Goal: Task Accomplishment & Management: Complete application form

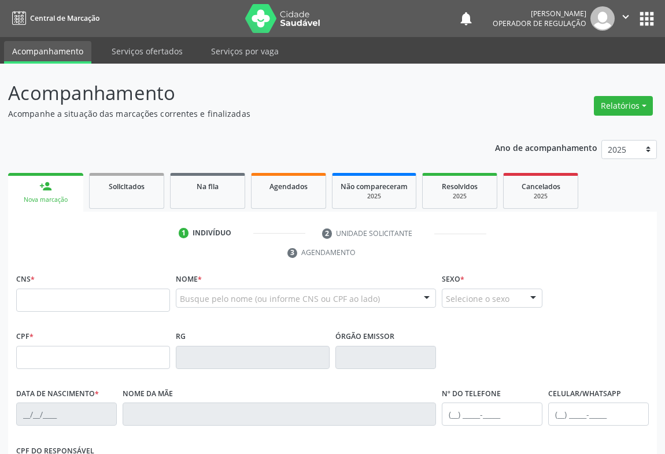
click at [35, 297] on input "text" at bounding box center [93, 299] width 154 height 23
type input "705 0046 8600 7750"
type input "085.490.975-35"
type input "2254791257"
type input "26/07/2001"
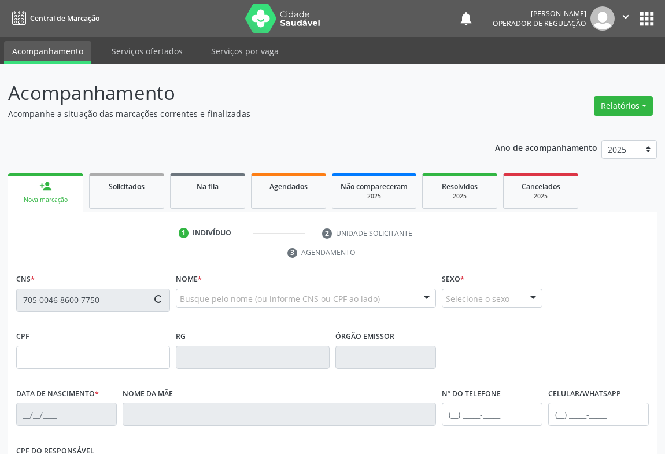
type input "(74) 98812-8795"
type input "S/N"
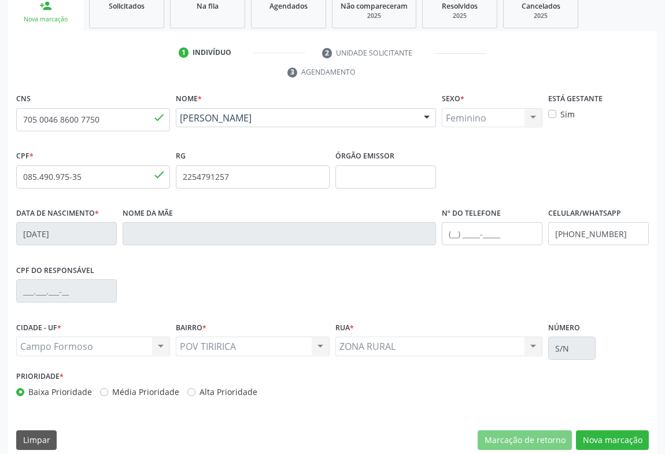
scroll to position [191, 0]
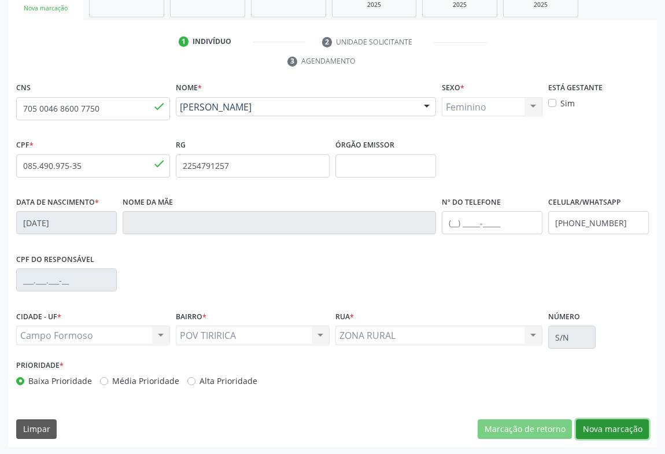
click at [615, 428] on button "Nova marcação" at bounding box center [612, 429] width 73 height 20
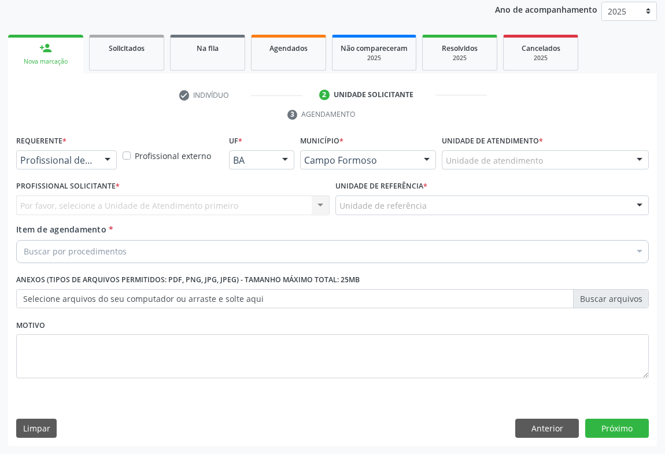
scroll to position [138, 0]
click at [106, 160] on div at bounding box center [107, 161] width 17 height 20
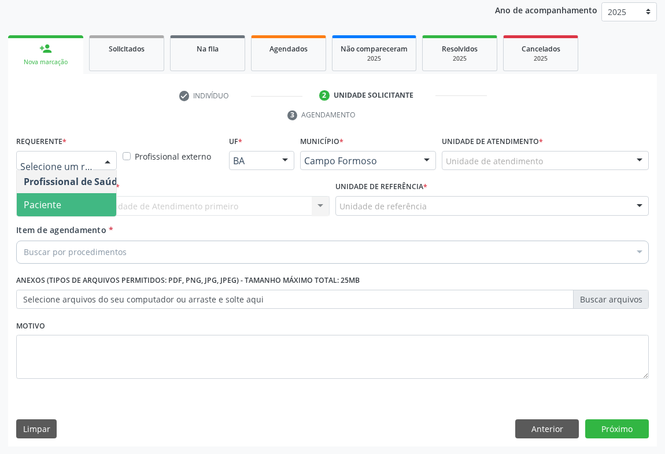
click at [63, 201] on span "Paciente" at bounding box center [73, 204] width 113 height 23
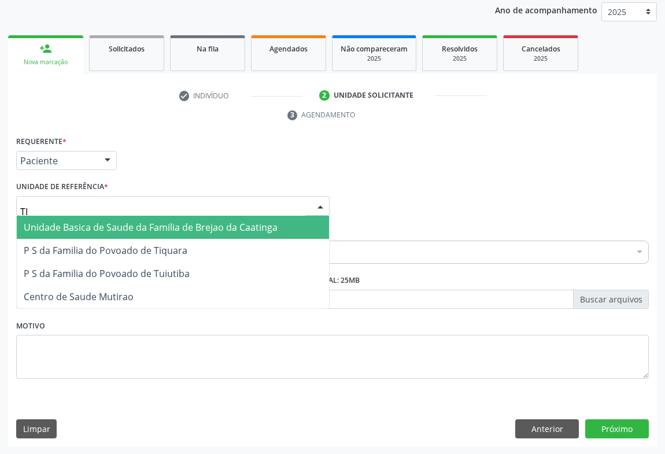
type input "TIQ"
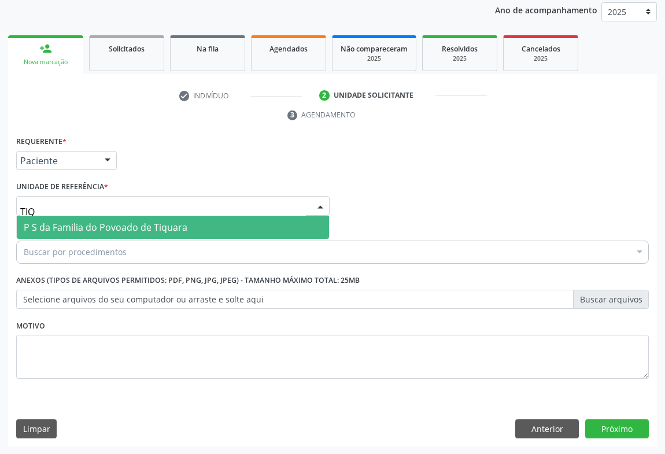
click at [92, 221] on span "P S da Familia do Povoado de Tiquara" at bounding box center [106, 227] width 164 height 13
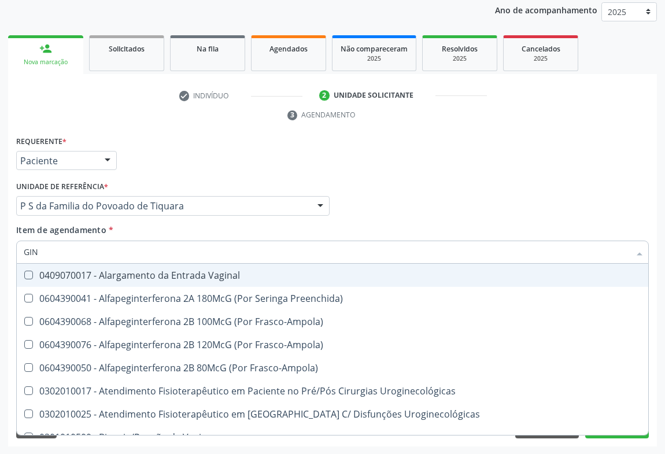
type input "GINE"
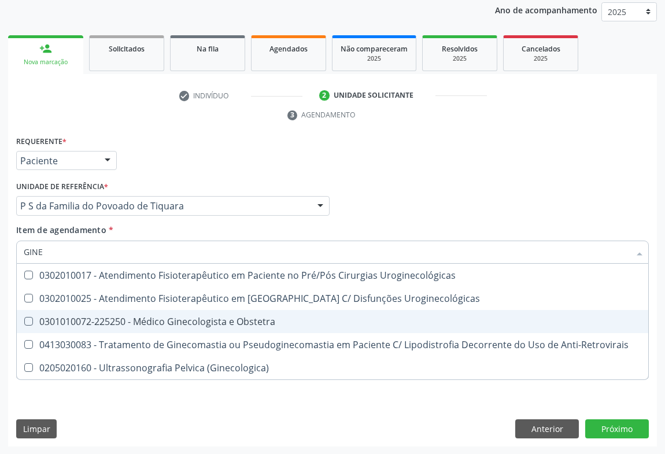
click at [167, 311] on span "0301010072-225250 - Médico Ginecologista e Obstetra" at bounding box center [332, 321] width 631 height 23
checkbox Obstetra "true"
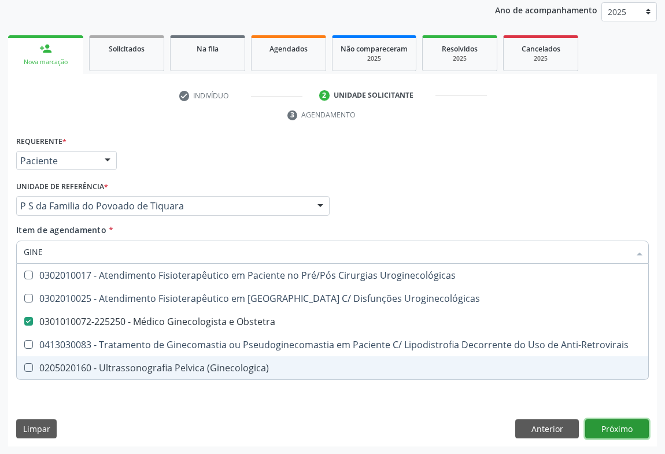
click at [604, 424] on div "Requerente * Paciente Profissional de Saúde Paciente Nenhum resultado encontrad…" at bounding box center [332, 290] width 648 height 314
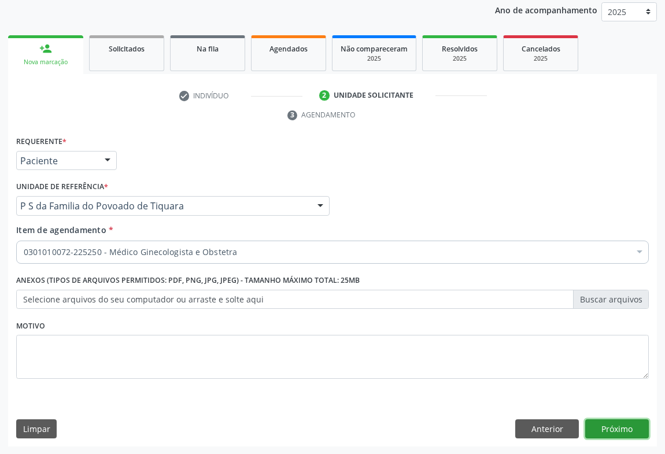
checkbox Obstetra "true"
click at [613, 423] on button "Próximo" at bounding box center [617, 429] width 64 height 20
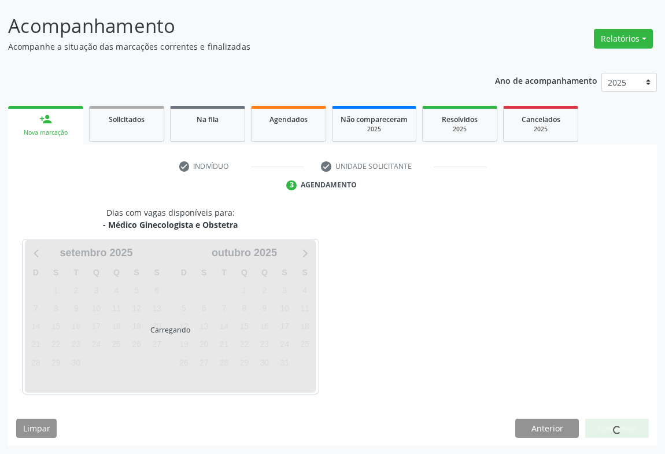
scroll to position [66, 0]
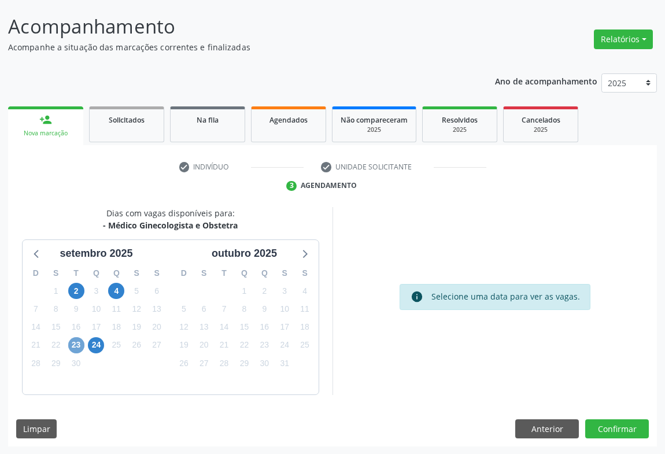
click at [75, 347] on span "23" at bounding box center [76, 345] width 16 height 16
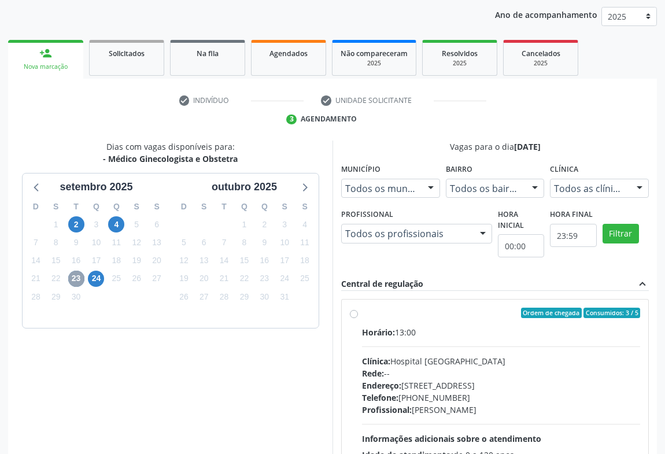
scroll to position [240, 0]
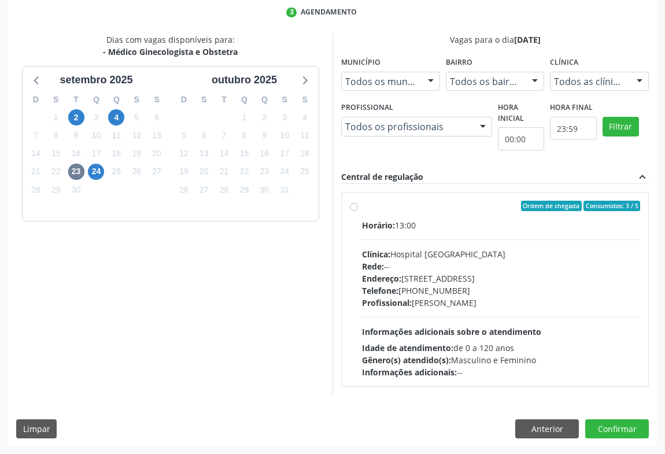
click at [362, 206] on label "Ordem de chegada Consumidos: 3 / 5 Horário: 13:00 Clínica: Hospital Sao Francis…" at bounding box center [501, 289] width 278 height 177
click at [352, 206] on input "Ordem de chegada Consumidos: 3 / 5 Horário: 13:00 Clínica: Hospital Sao Francis…" at bounding box center [354, 206] width 8 height 10
radio input "true"
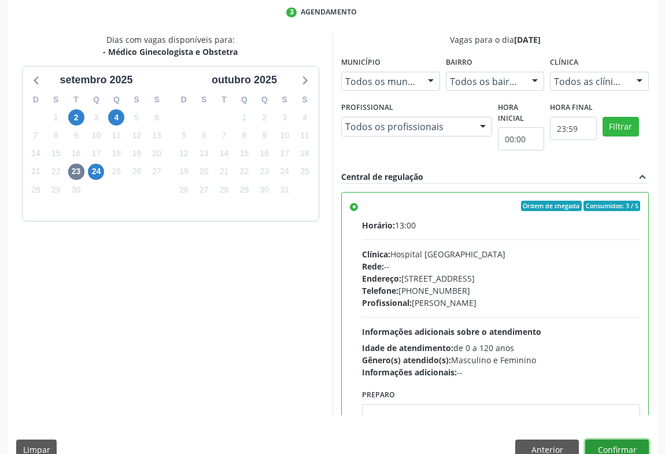
click at [602, 446] on button "Confirmar" at bounding box center [617, 449] width 64 height 20
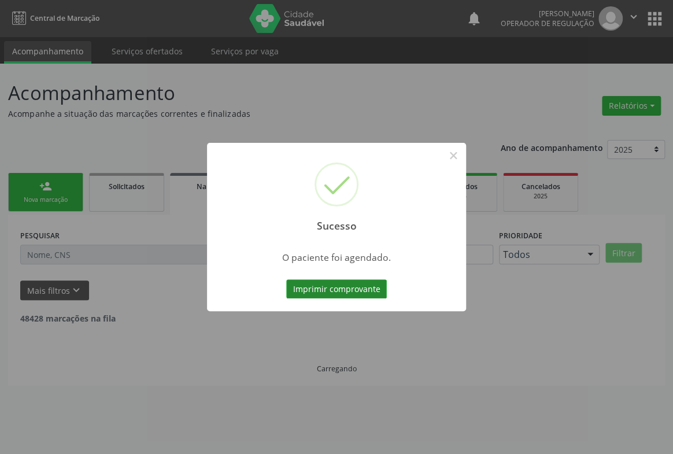
click at [328, 288] on button "Imprimir comprovante" at bounding box center [336, 289] width 101 height 20
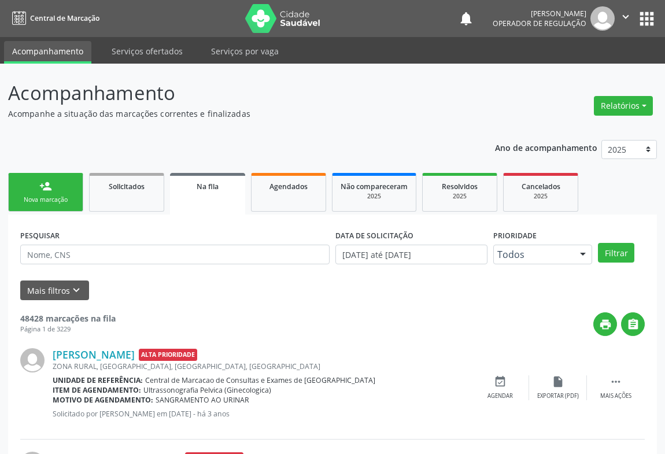
click at [49, 185] on div "person_add" at bounding box center [45, 186] width 13 height 13
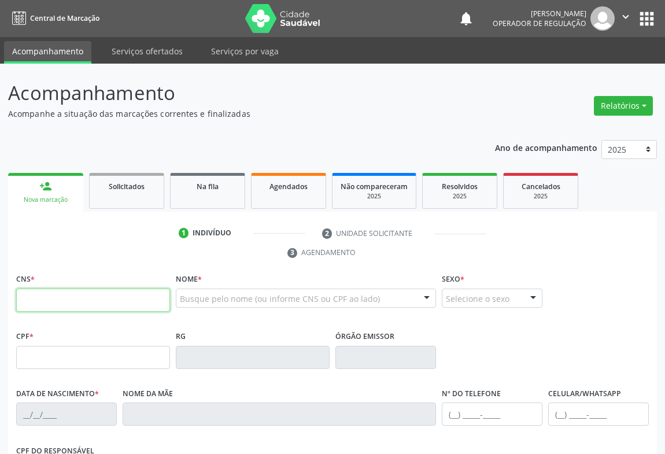
click at [68, 303] on input "text" at bounding box center [93, 299] width 154 height 23
type input "705 4014 7763 9391"
type input "2270933052"
type input "20/05/2004"
type input "(74) 99142-2022"
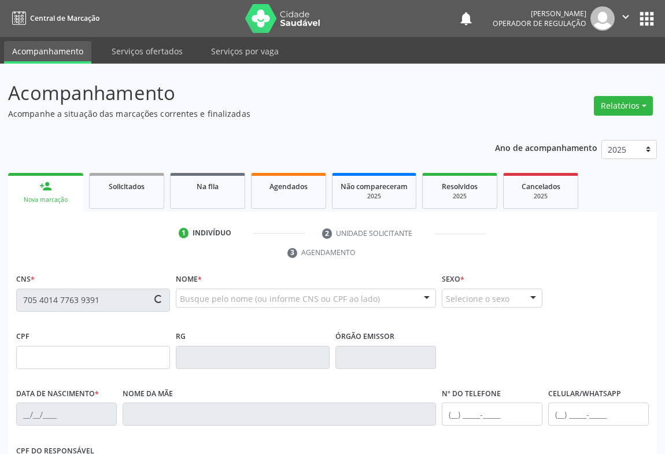
type input "(74) 99142-2022"
type input "100.253.385-60"
type input "S/N"
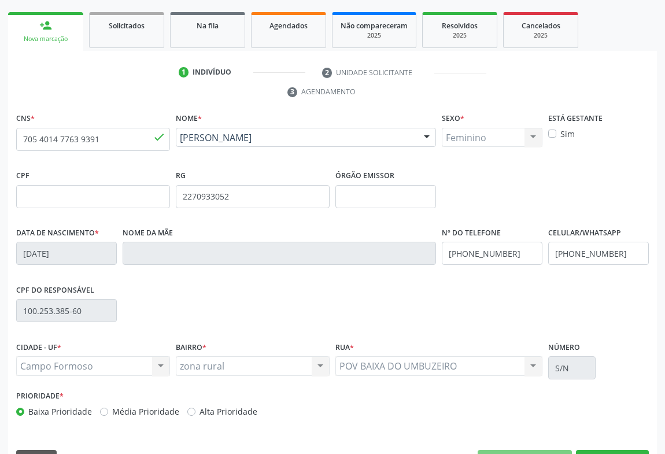
scroll to position [191, 0]
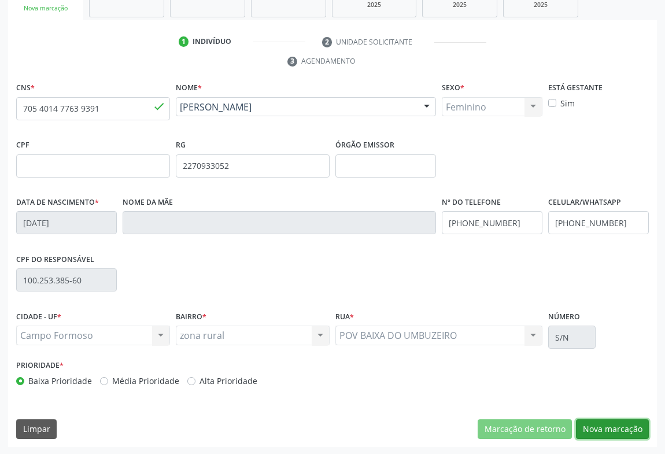
click at [619, 429] on button "Nova marcação" at bounding box center [612, 429] width 73 height 20
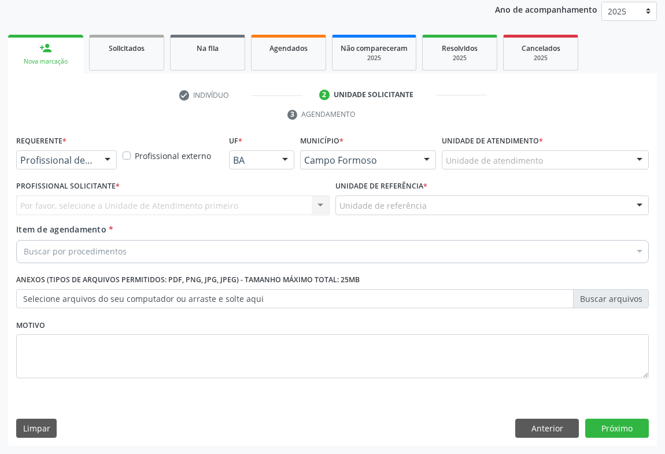
scroll to position [138, 0]
click at [106, 157] on div at bounding box center [107, 161] width 17 height 20
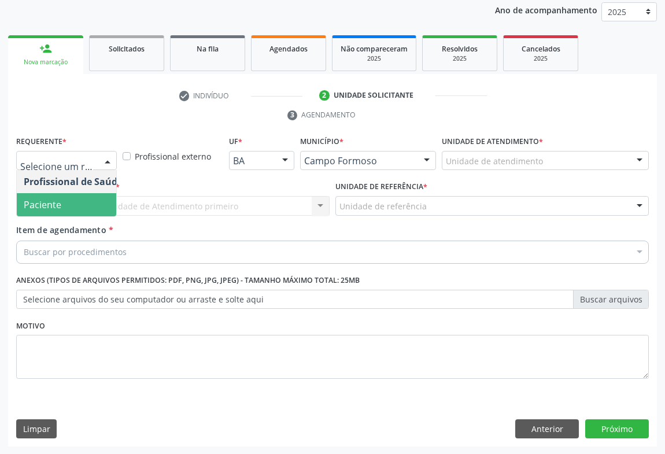
click at [72, 204] on span "Paciente" at bounding box center [73, 204] width 113 height 23
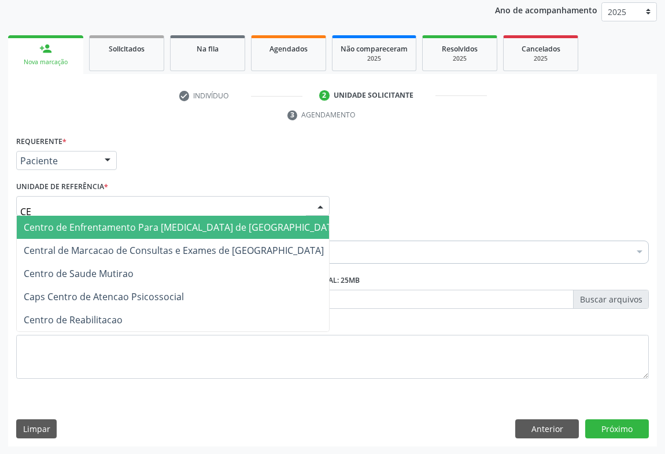
type input "CEN"
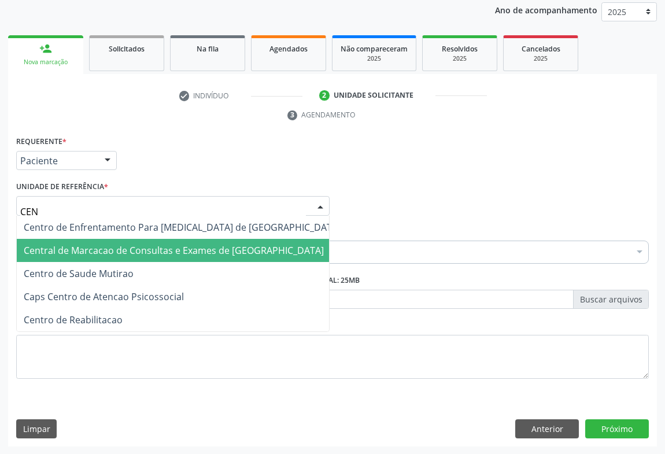
click at [95, 244] on span "Central de Marcacao de Consultas e Exames de [GEOGRAPHIC_DATA]" at bounding box center [174, 250] width 300 height 13
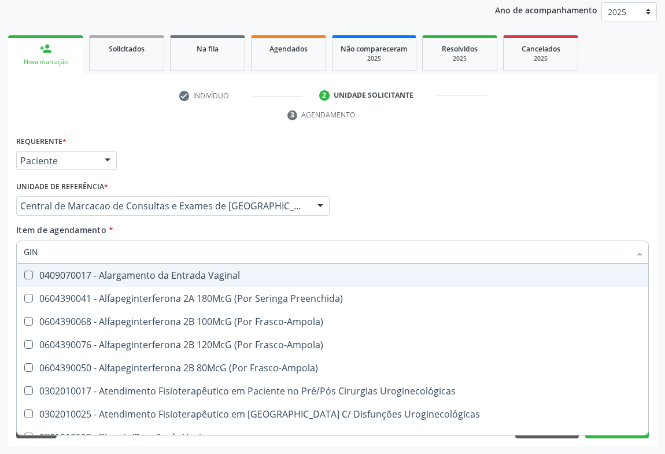
type input "GINE"
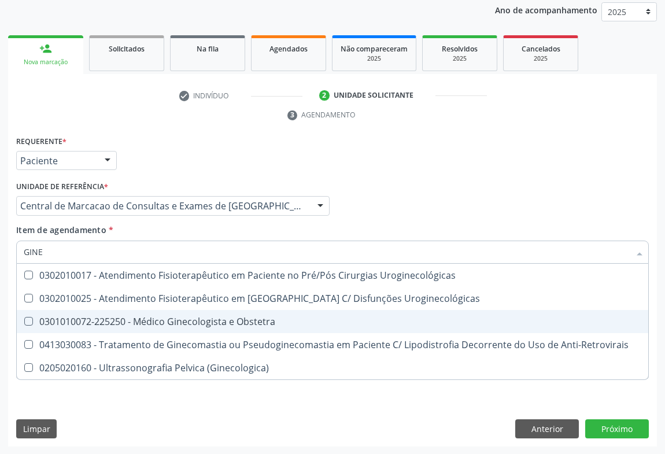
click at [214, 322] on div "0301010072-225250 - Médico Ginecologista e Obstetra" at bounding box center [332, 321] width 617 height 9
checkbox Obstetra "true"
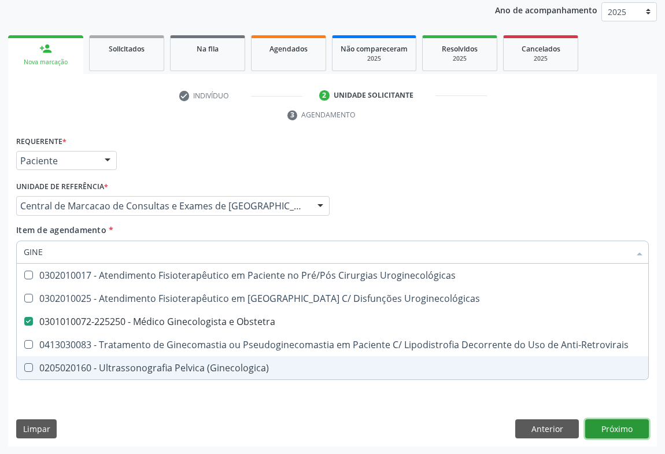
click at [606, 424] on div "Requerente * Paciente Profissional de Saúde Paciente Nenhum resultado encontrad…" at bounding box center [332, 290] width 648 height 314
checkbox Uroginecológicas "true"
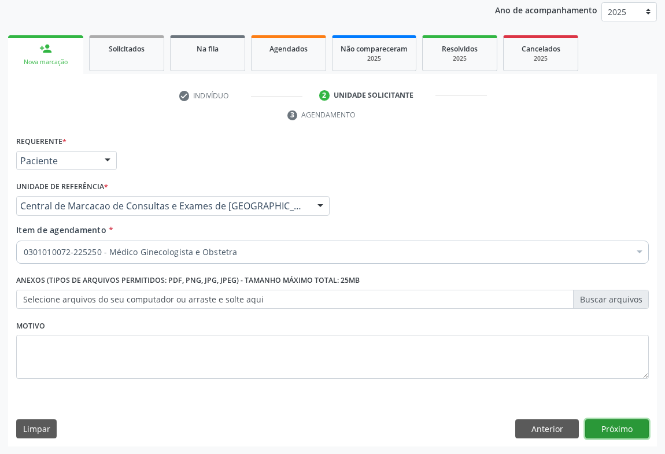
click at [619, 430] on button "Próximo" at bounding box center [617, 429] width 64 height 20
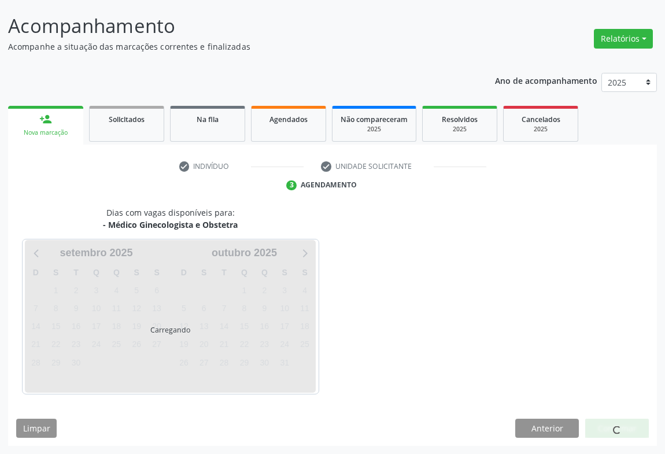
scroll to position [66, 0]
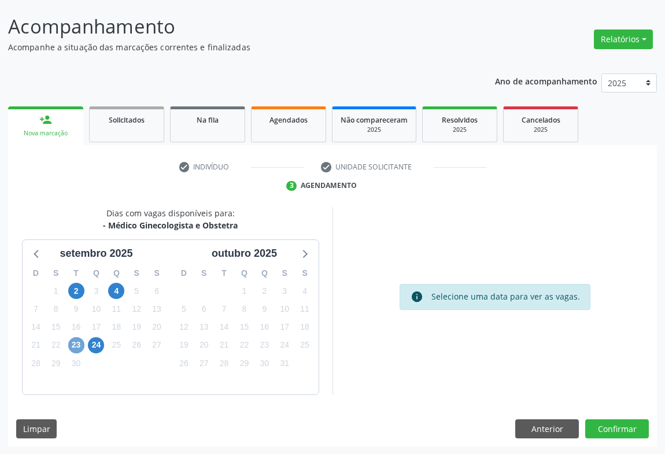
click at [76, 340] on span "23" at bounding box center [76, 345] width 16 height 16
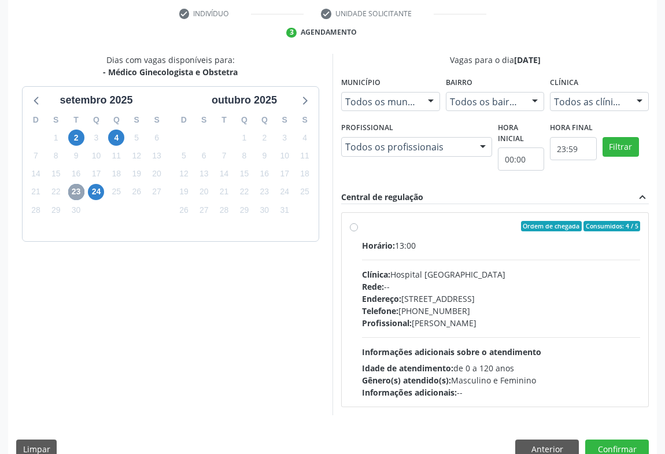
scroll to position [240, 0]
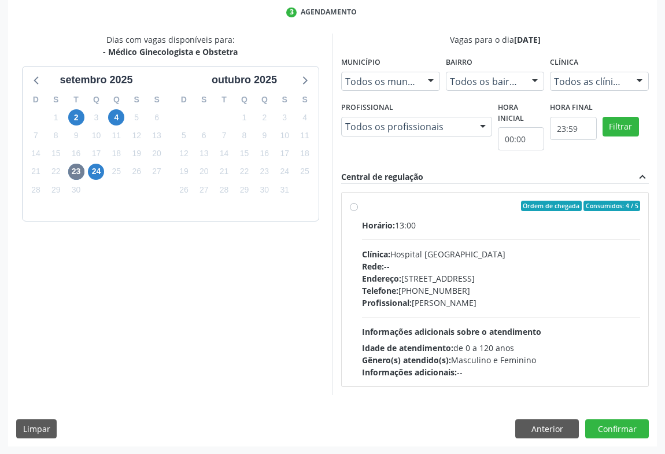
click at [362, 207] on label "Ordem de chegada Consumidos: 4 / 5 Horário: 13:00 Clínica: Hospital Sao Francis…" at bounding box center [501, 289] width 278 height 177
click at [351, 207] on input "Ordem de chegada Consumidos: 4 / 5 Horário: 13:00 Clínica: Hospital Sao Francis…" at bounding box center [354, 206] width 8 height 10
radio input "true"
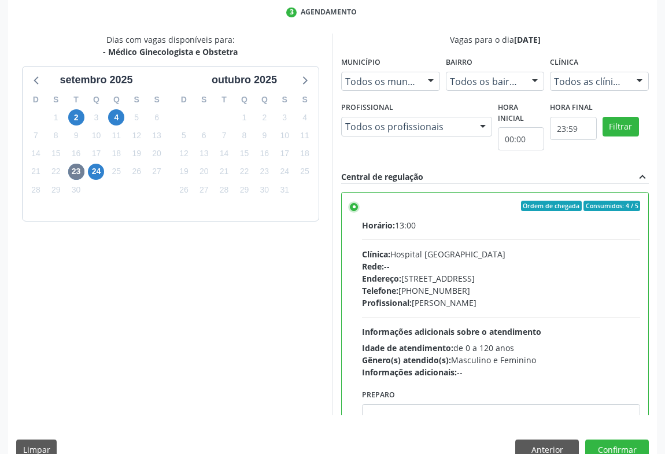
scroll to position [57, 0]
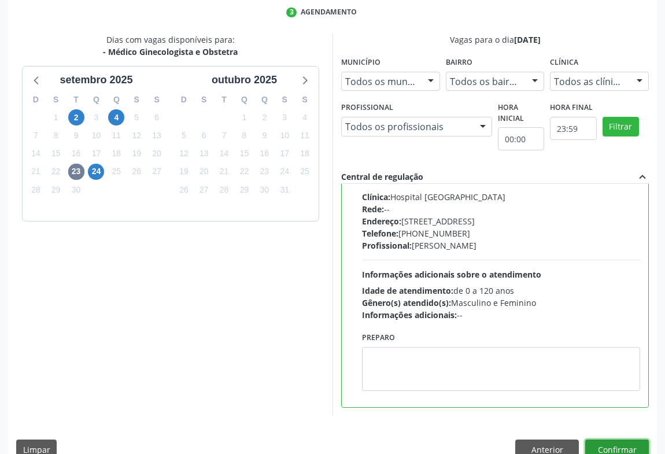
click at [619, 446] on button "Confirmar" at bounding box center [617, 449] width 64 height 20
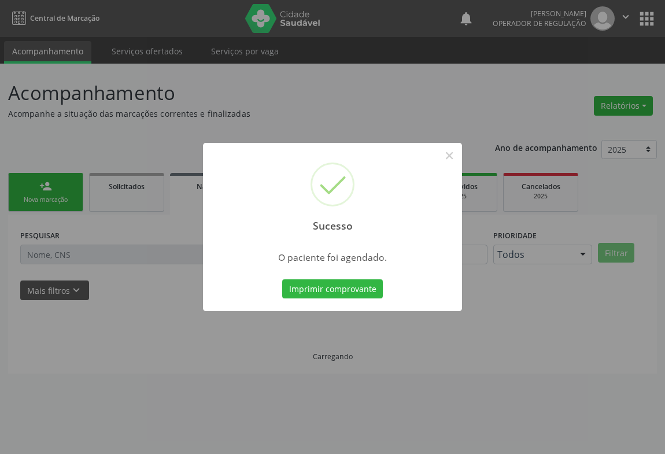
scroll to position [0, 0]
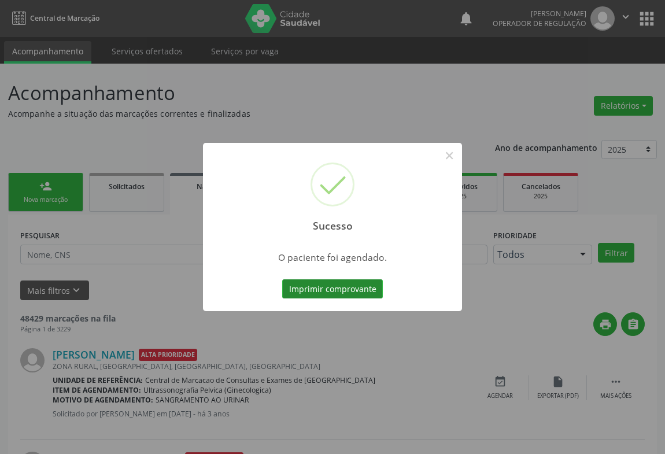
click at [324, 291] on button "Imprimir comprovante" at bounding box center [332, 289] width 101 height 20
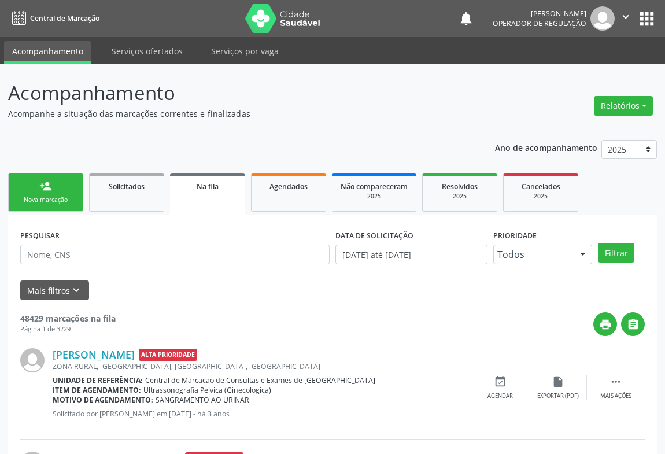
click at [628, 17] on icon "" at bounding box center [625, 16] width 13 height 13
click at [569, 70] on link "Sair" at bounding box center [596, 70] width 80 height 16
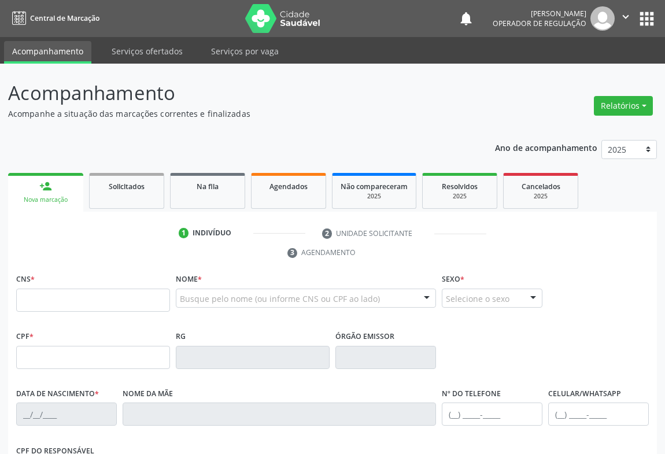
click at [29, 297] on input "text" at bounding box center [93, 299] width 154 height 23
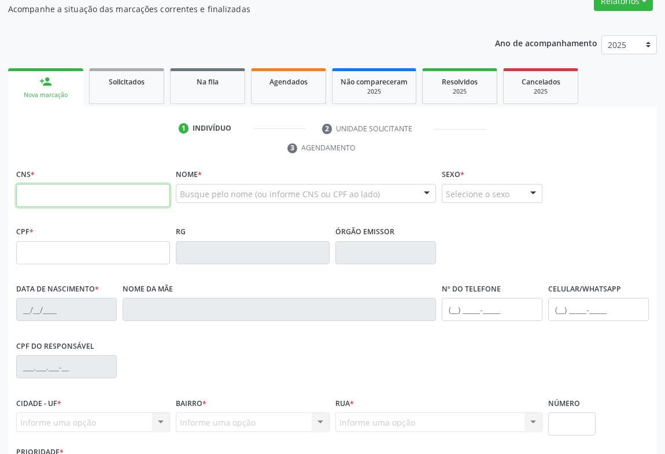
drag, startPoint x: 40, startPoint y: 187, endPoint x: 51, endPoint y: 182, distance: 12.1
click at [42, 185] on input "text" at bounding box center [93, 195] width 154 height 23
type input "700 5033 4392 3559"
type input "1406536946"
type input "02[DATE]"
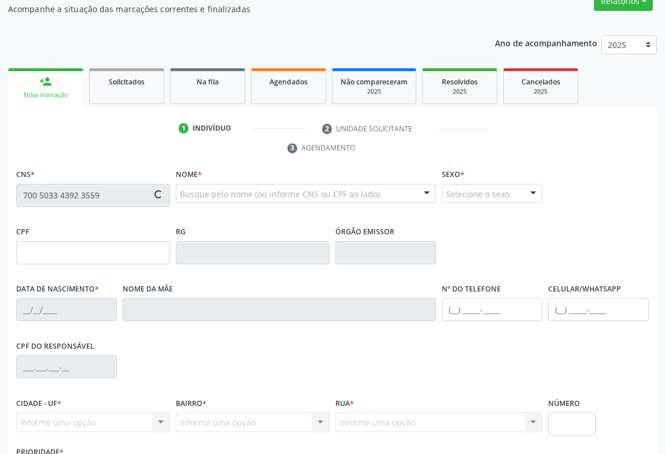
type input "[PHONE_NUMBER]"
type input "SN"
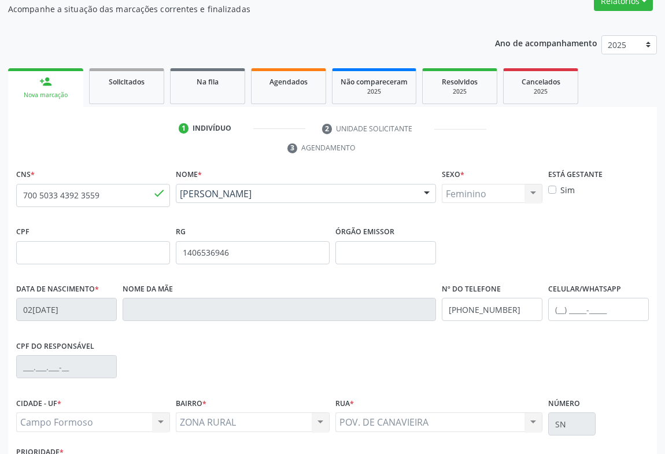
scroll to position [191, 0]
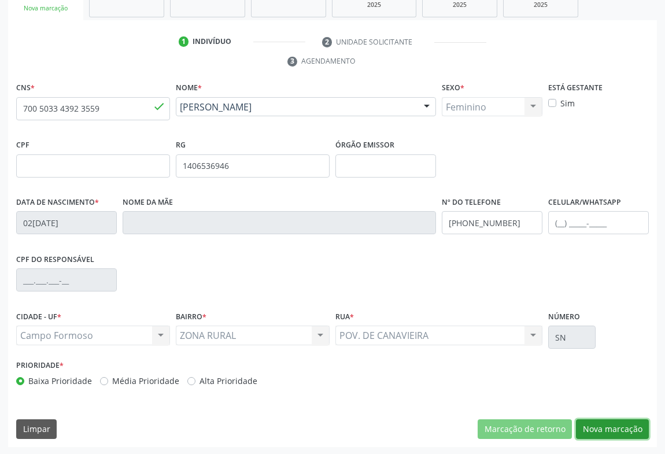
click at [630, 426] on button "Nova marcação" at bounding box center [612, 429] width 73 height 20
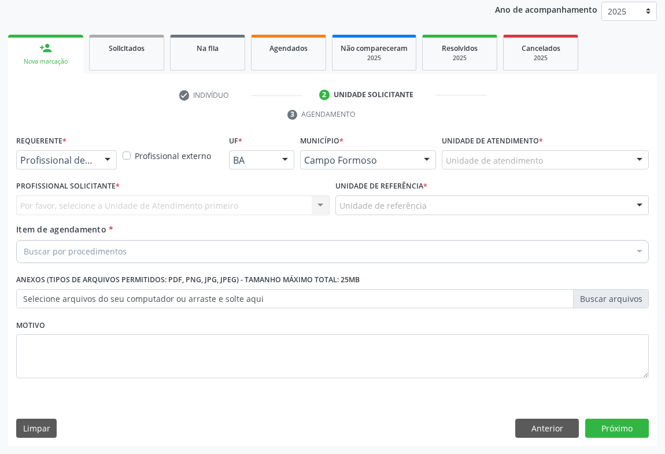
scroll to position [138, 0]
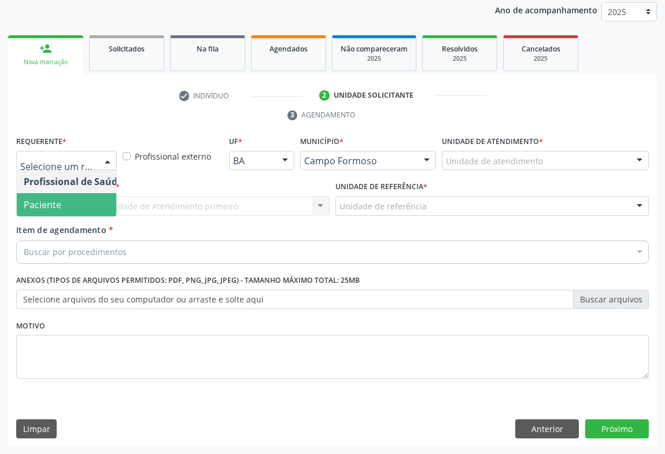
click at [47, 207] on span "Paciente" at bounding box center [43, 204] width 38 height 13
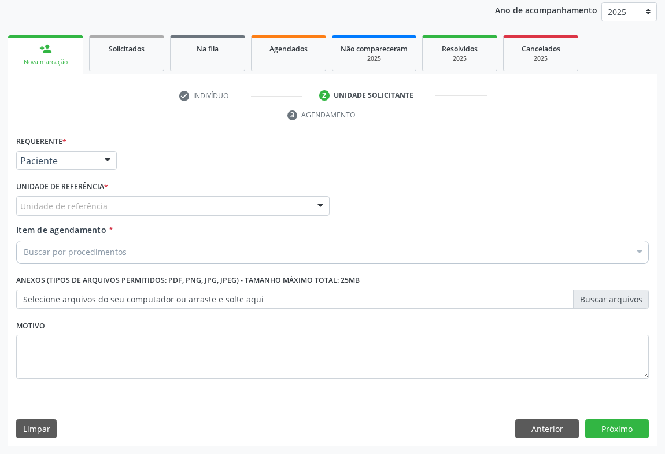
click at [154, 194] on div "Unidade de referência * Unidade de referência Unidade Basica de Saude da Famili…" at bounding box center [172, 196] width 313 height 37
click at [136, 213] on div "Unidade de referência" at bounding box center [172, 206] width 313 height 20
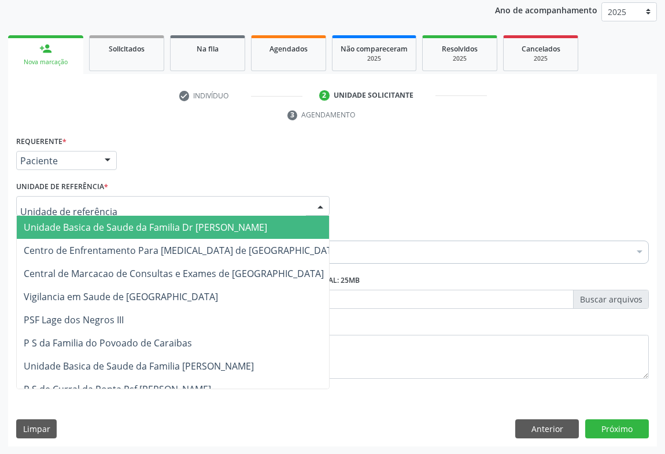
click at [117, 229] on span "Unidade Basica de Saude da Familia Dr [PERSON_NAME]" at bounding box center [145, 227] width 243 height 13
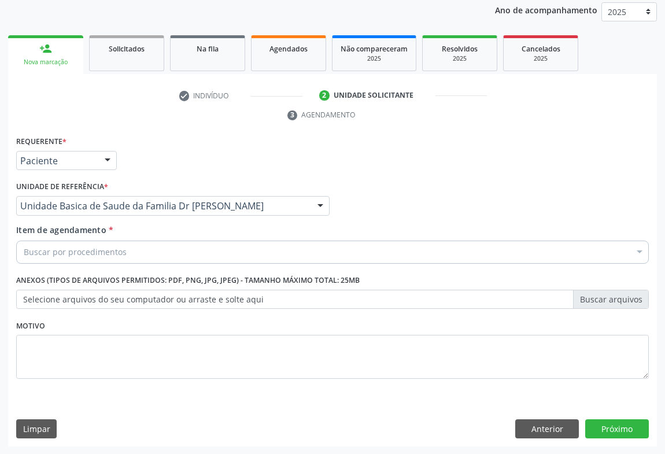
drag, startPoint x: 112, startPoint y: 243, endPoint x: 127, endPoint y: 243, distance: 15.6
click at [112, 243] on div "Buscar por procedimentos" at bounding box center [332, 251] width 632 height 23
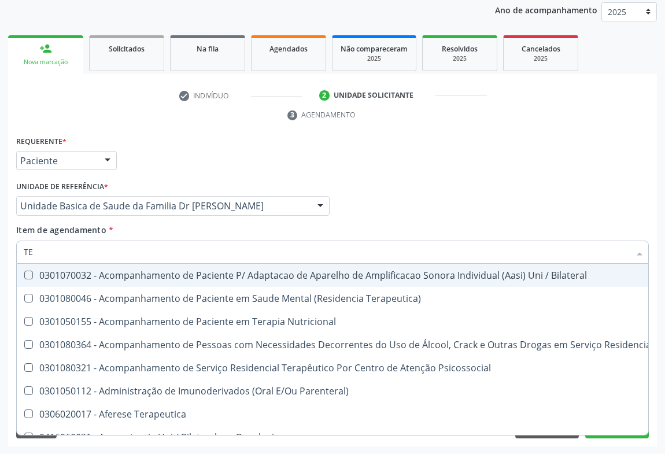
type input "T"
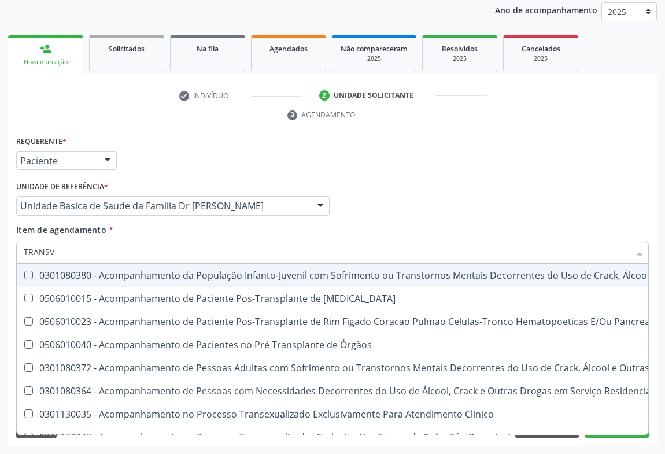
type input "TRANSVA"
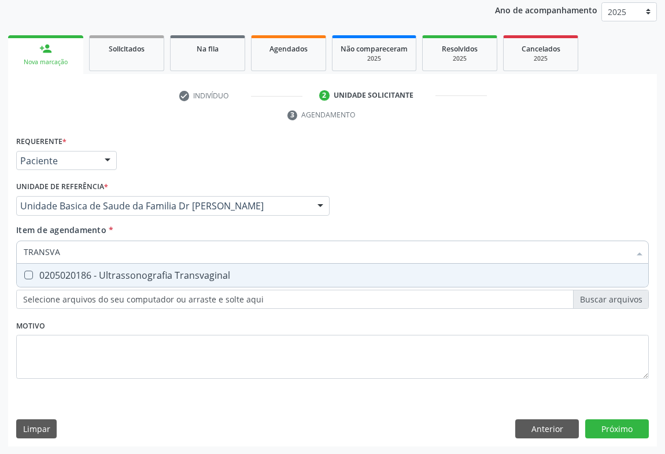
click at [151, 270] on div "0205020186 - Ultrassonografia Transvaginal" at bounding box center [332, 274] width 617 height 9
checkbox Transvaginal "true"
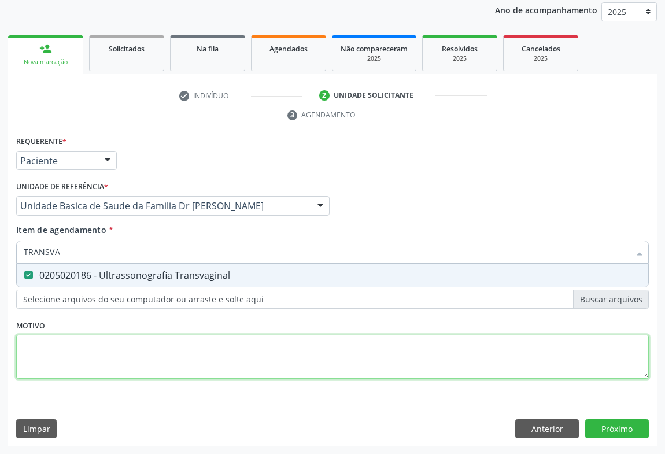
click at [161, 348] on div "Requerente * Paciente Profissional de Saúde Paciente Nenhum resultado encontrad…" at bounding box center [332, 264] width 632 height 262
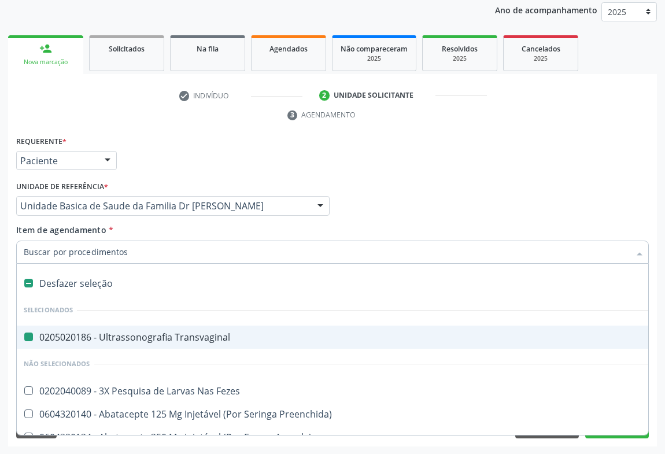
type input "E"
checkbox Transvaginal "false"
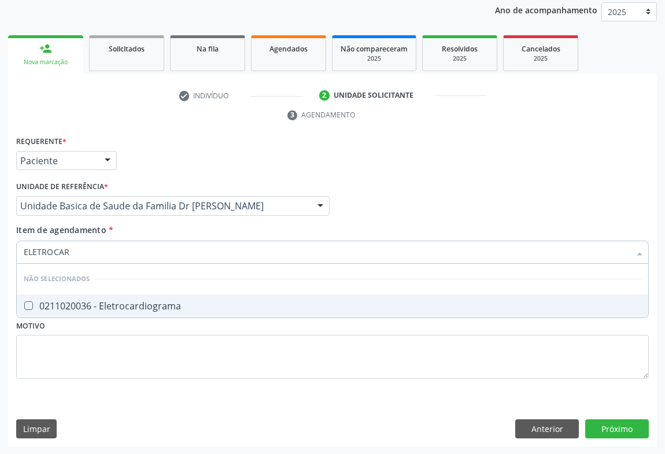
type input "ELETROCARD"
drag, startPoint x: 106, startPoint y: 300, endPoint x: 133, endPoint y: 312, distance: 29.5
click at [112, 301] on div "0211020036 - Eletrocardiograma" at bounding box center [332, 305] width 617 height 9
checkbox Eletrocardiograma "true"
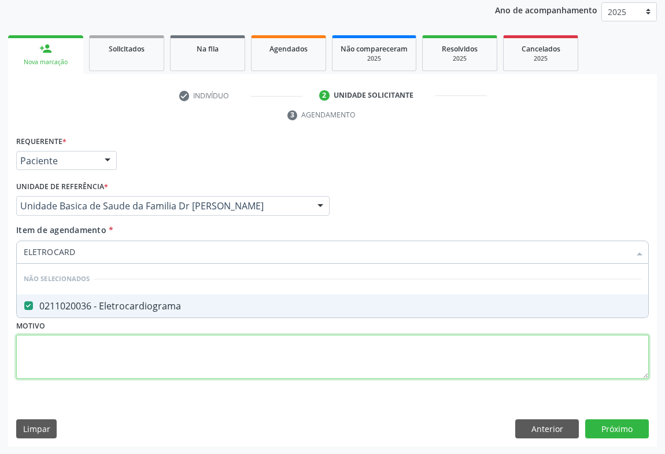
click at [117, 341] on div "Requerente * Paciente Profissional de Saúde Paciente Nenhum resultado encontrad…" at bounding box center [332, 264] width 632 height 262
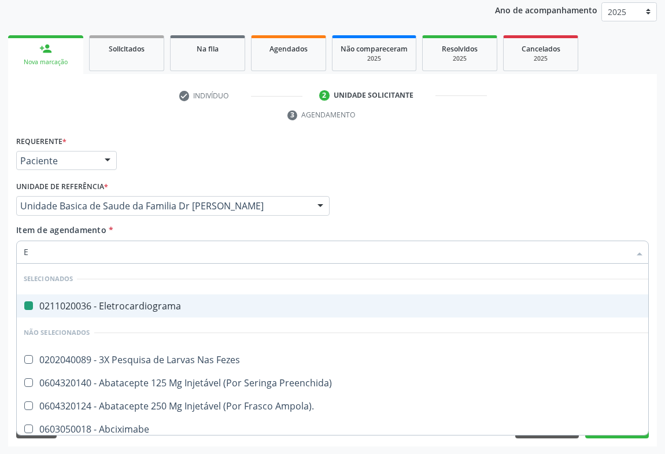
type input "EN"
checkbox Eletrocardiograma "false"
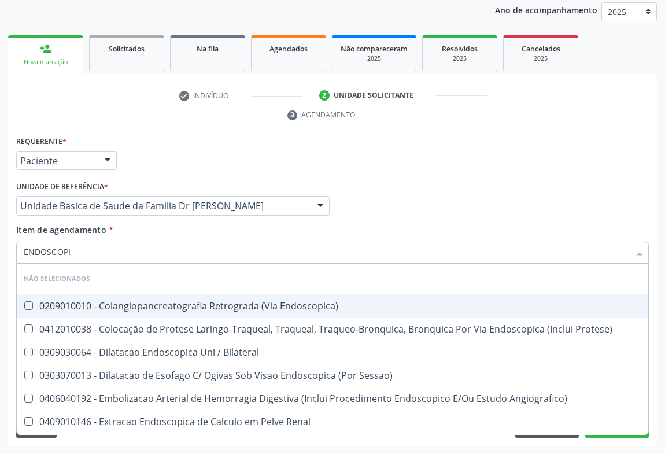
type input "ENDOSCOPIA"
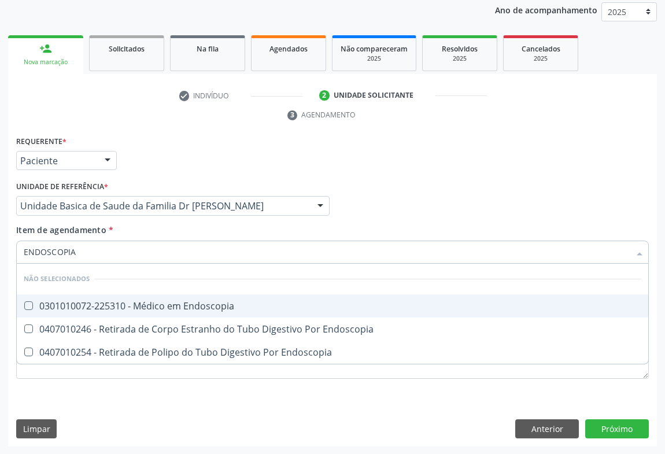
drag, startPoint x: 165, startPoint y: 303, endPoint x: 283, endPoint y: 333, distance: 121.6
click at [168, 303] on div "0301010072-225310 - Médico em Endoscopia" at bounding box center [332, 305] width 617 height 9
checkbox Endoscopia "true"
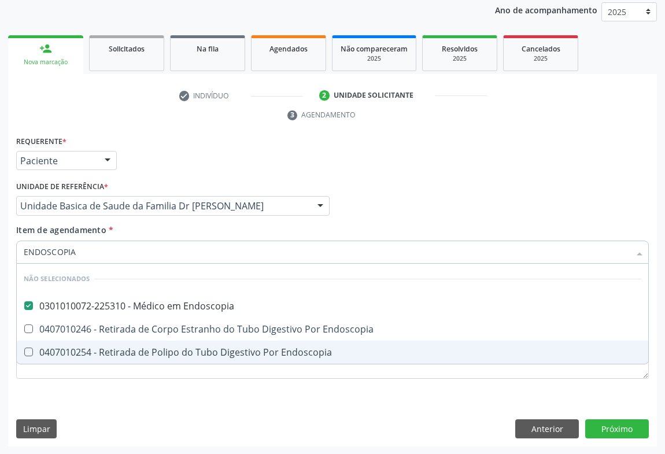
click at [266, 396] on div "Requerente * Paciente Profissional de Saúde Paciente Nenhum resultado encontrad…" at bounding box center [332, 290] width 648 height 314
checkbox Endoscopia "true"
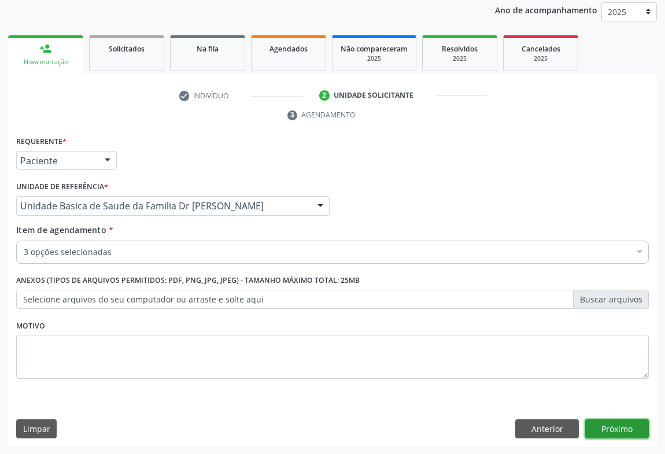
click at [615, 425] on button "Próximo" at bounding box center [617, 429] width 64 height 20
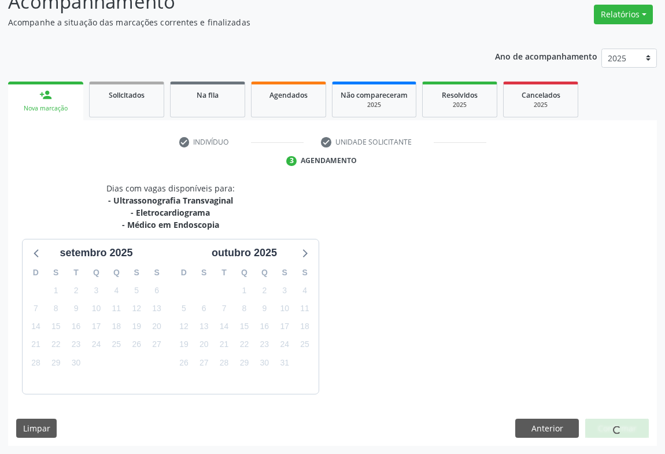
scroll to position [125, 0]
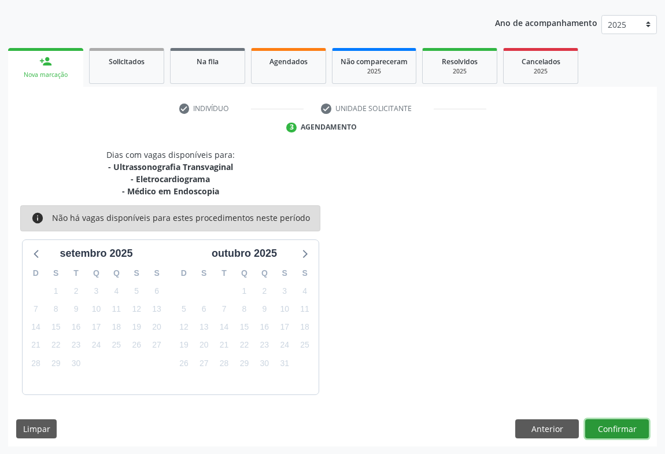
click at [605, 428] on button "Confirmar" at bounding box center [617, 429] width 64 height 20
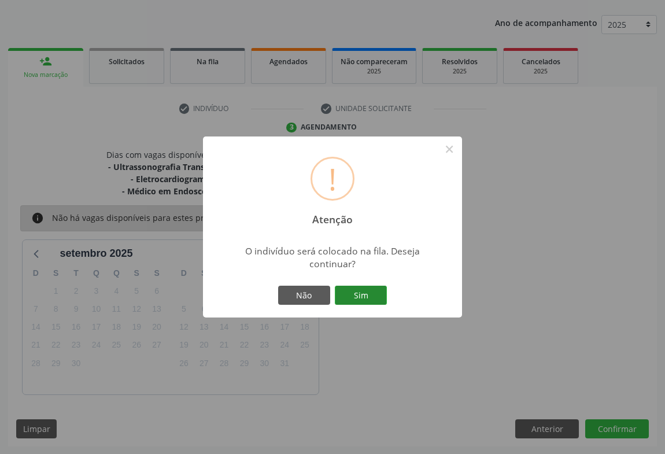
click at [368, 291] on button "Sim" at bounding box center [361, 295] width 52 height 20
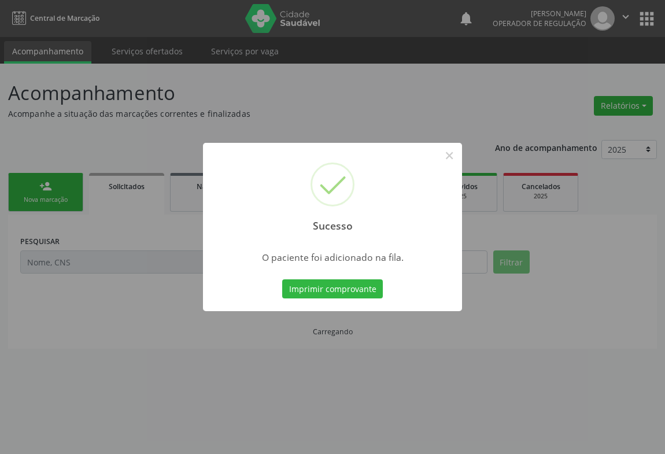
scroll to position [0, 0]
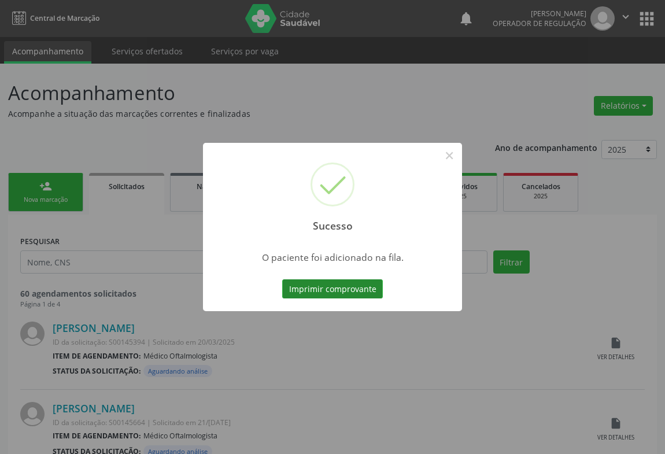
click at [336, 287] on button "Imprimir comprovante" at bounding box center [332, 289] width 101 height 20
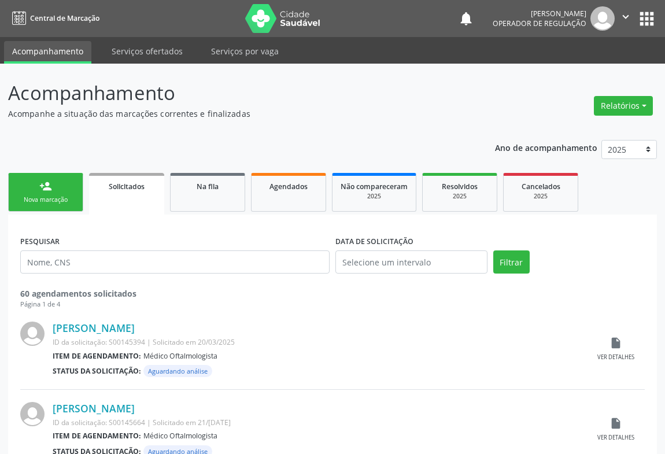
click at [69, 191] on link "person_add Nova marcação" at bounding box center [45, 192] width 75 height 39
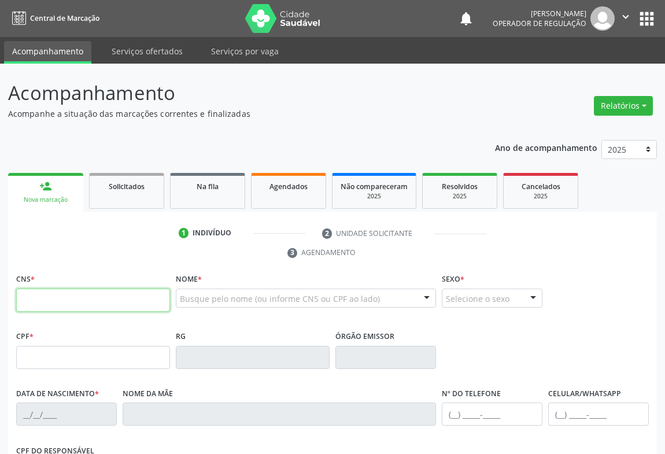
drag, startPoint x: 63, startPoint y: 298, endPoint x: 84, endPoint y: 291, distance: 22.5
click at [63, 298] on input "text" at bounding box center [93, 299] width 154 height 23
type input "700 6039 7150 7769"
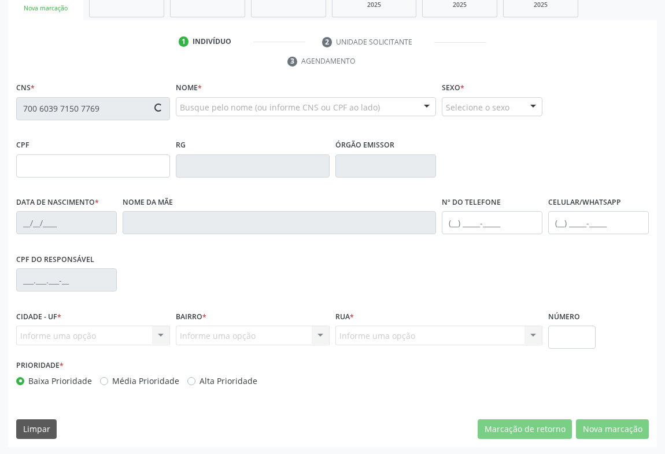
type input "30/[DATE]"
type input "[PHONE_NUMBER]"
type input "979.219.635-87"
type input "S/N"
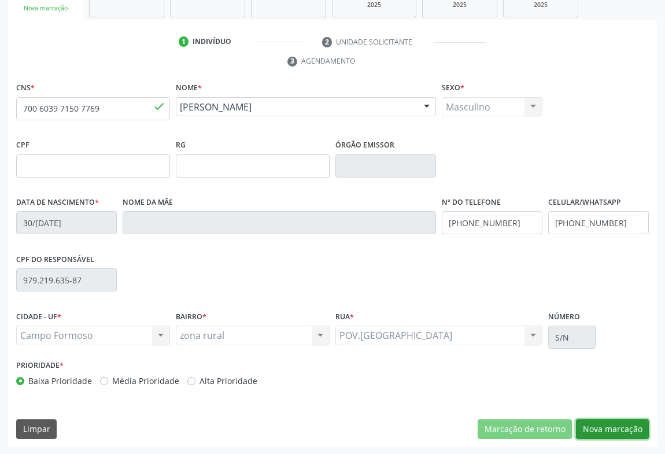
click at [600, 428] on button "Nova marcação" at bounding box center [612, 429] width 73 height 20
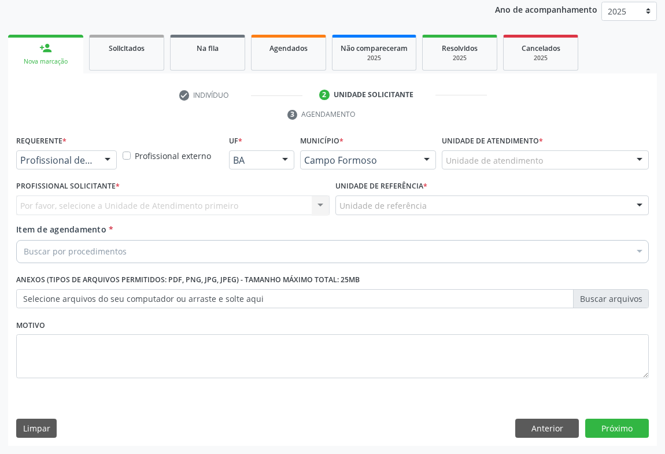
scroll to position [138, 0]
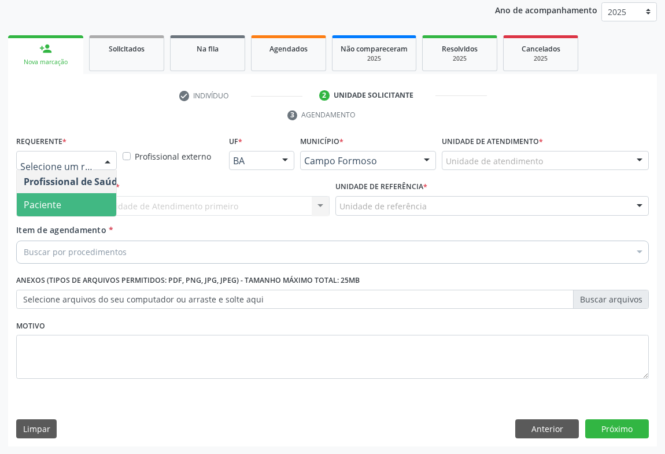
drag, startPoint x: 56, startPoint y: 203, endPoint x: 109, endPoint y: 199, distance: 53.3
click at [61, 203] on span "Paciente" at bounding box center [73, 204] width 113 height 23
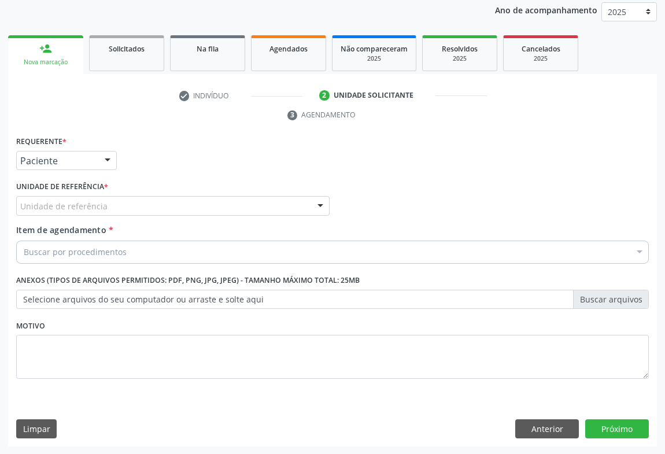
click at [150, 199] on div "Unidade de referência" at bounding box center [172, 206] width 313 height 20
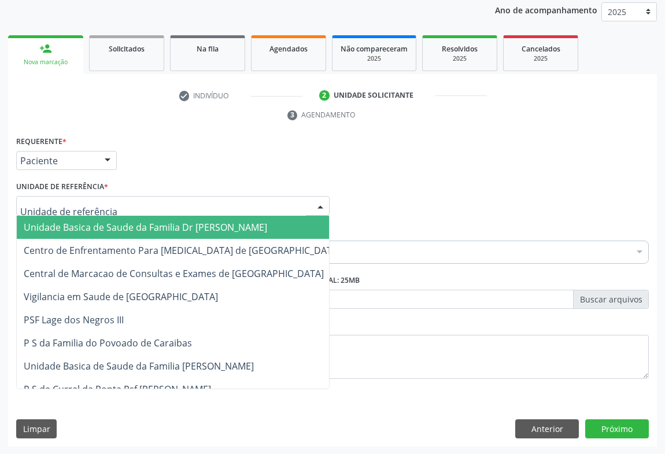
drag, startPoint x: 110, startPoint y: 218, endPoint x: 120, endPoint y: 226, distance: 12.8
click at [110, 219] on span "Unidade Basica de Saude da Familia Dr [PERSON_NAME]" at bounding box center [182, 227] width 331 height 23
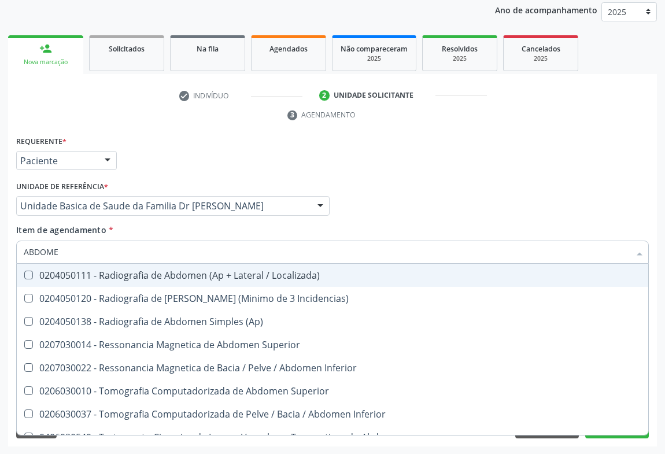
type input "ABDOME"
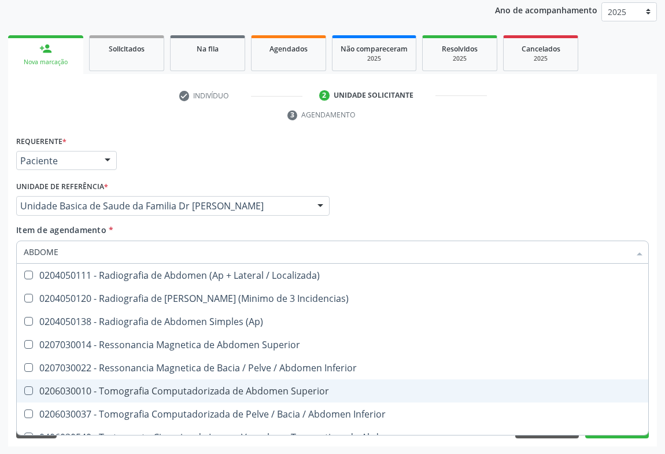
scroll to position [60, 0]
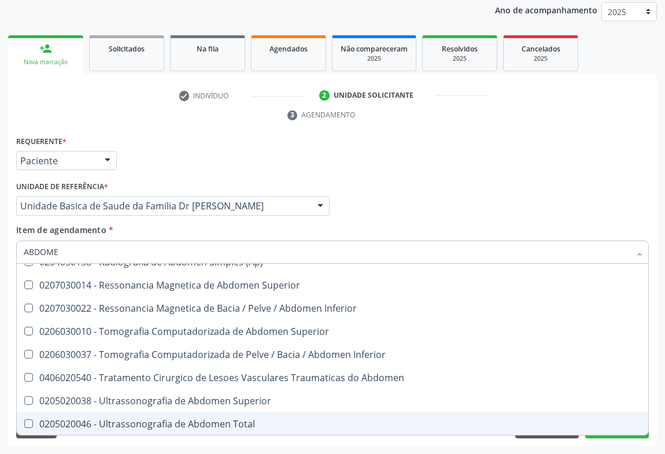
click at [207, 419] on div "0205020046 - Ultrassonografia de Abdomen Total" at bounding box center [332, 423] width 617 height 9
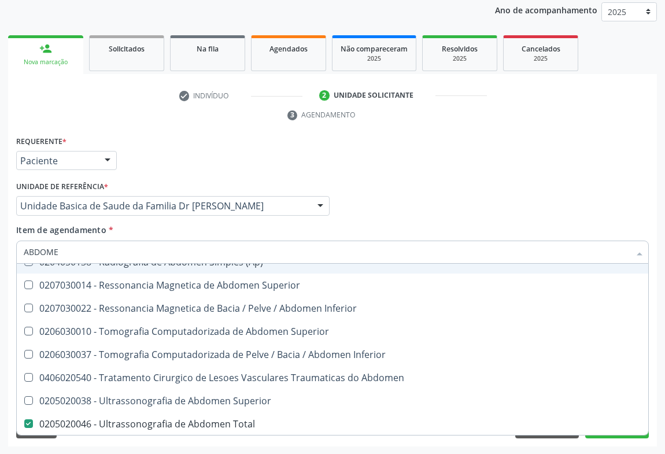
click at [368, 244] on input "ABDOME" at bounding box center [327, 251] width 606 height 23
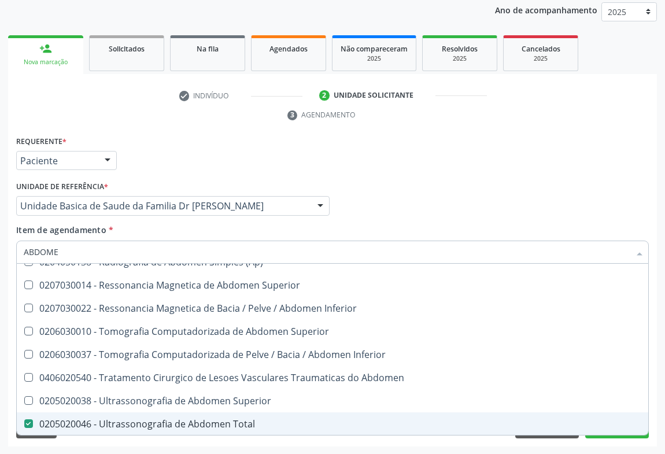
click at [610, 433] on span "0205020046 - Ultrassonografia de Abdomen Total" at bounding box center [332, 423] width 631 height 23
click at [601, 433] on span "0205020046 - Ultrassonografia de Abdomen Total" at bounding box center [332, 423] width 631 height 23
checkbox Total "true"
click at [590, 442] on div "Requerente * Paciente Profissional de Saúde Paciente Nenhum resultado encontrad…" at bounding box center [332, 290] width 648 height 314
checkbox Incidencias\) "true"
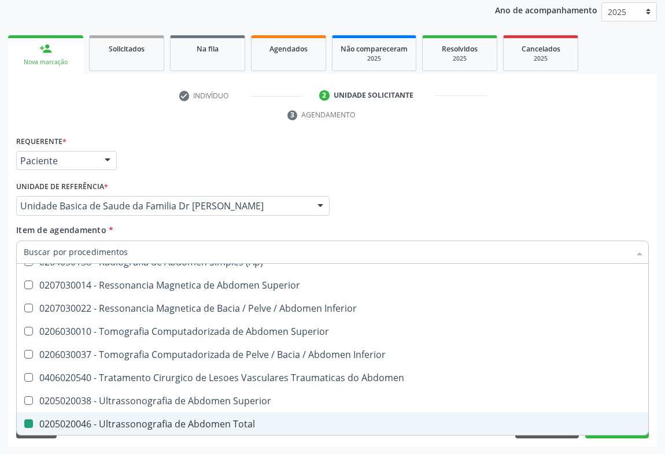
checkbox Total "false"
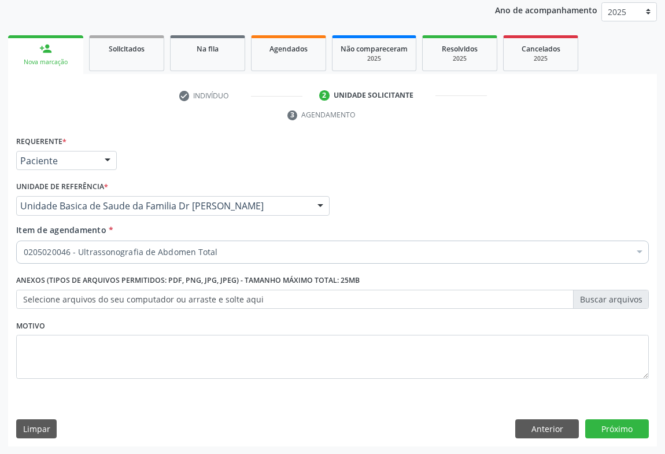
scroll to position [0, 0]
click at [618, 427] on button "Próximo" at bounding box center [617, 429] width 64 height 20
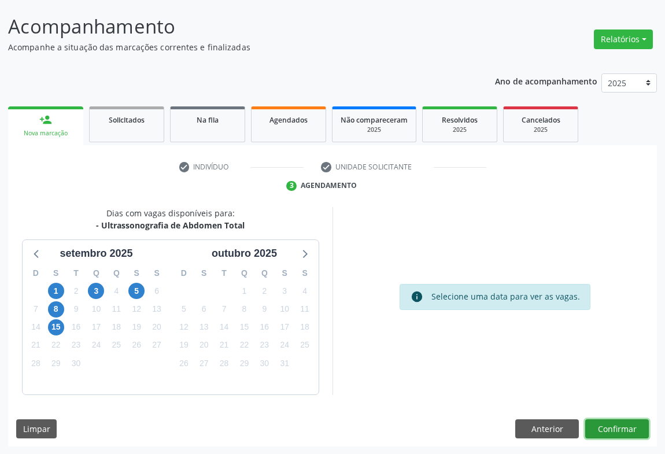
click at [621, 429] on button "Confirmar" at bounding box center [617, 429] width 64 height 20
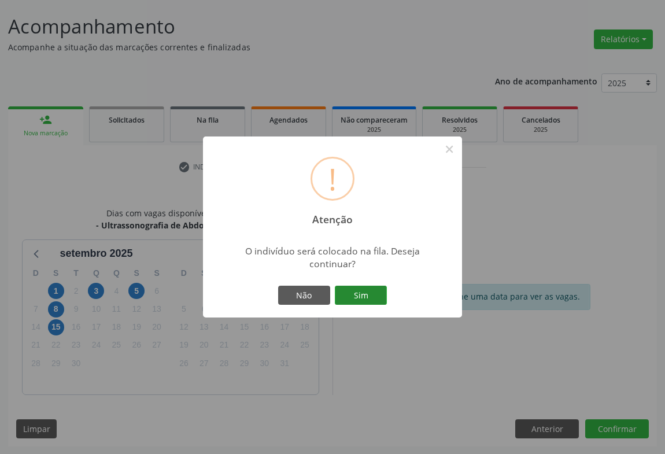
click at [357, 295] on button "Sim" at bounding box center [361, 295] width 52 height 20
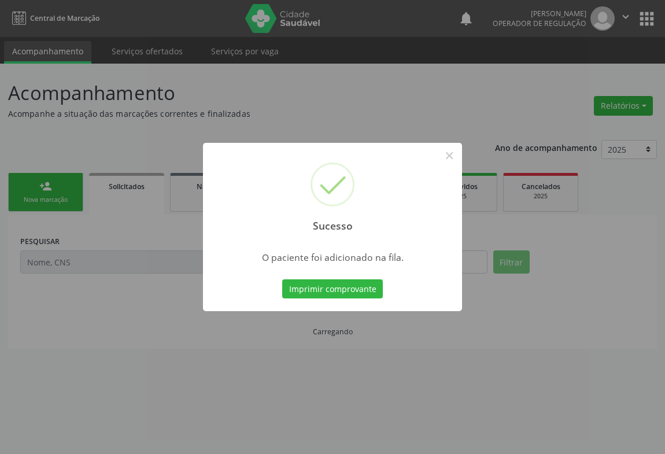
scroll to position [0, 0]
click at [318, 280] on button "Imprimir comprovante" at bounding box center [332, 289] width 101 height 20
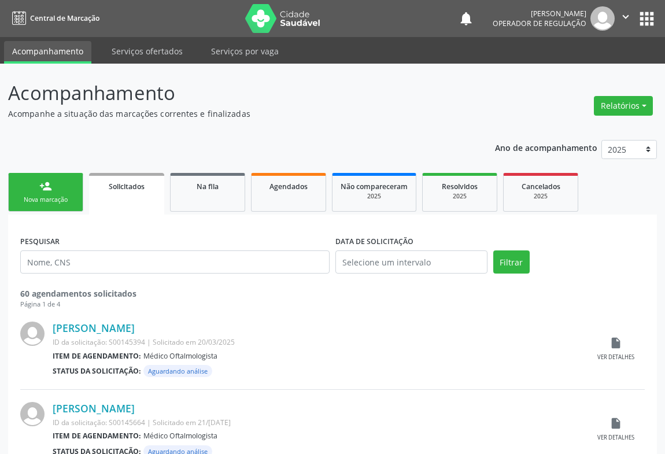
click at [44, 189] on div "person_add" at bounding box center [45, 186] width 13 height 13
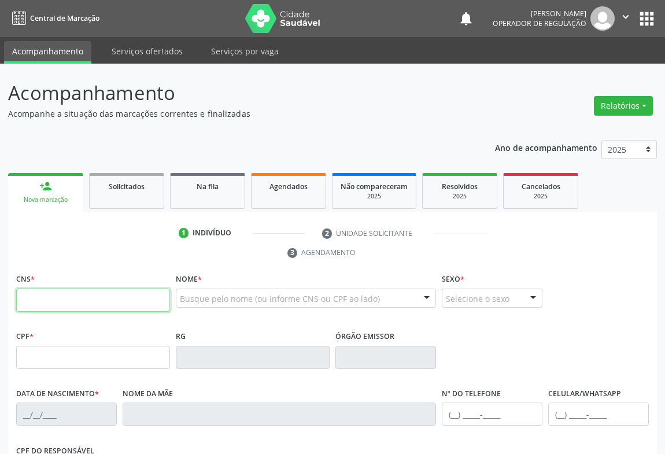
drag, startPoint x: 79, startPoint y: 304, endPoint x: 76, endPoint y: 292, distance: 12.5
click at [81, 300] on input "text" at bounding box center [93, 299] width 154 height 23
type input "702 8046 0929 6369"
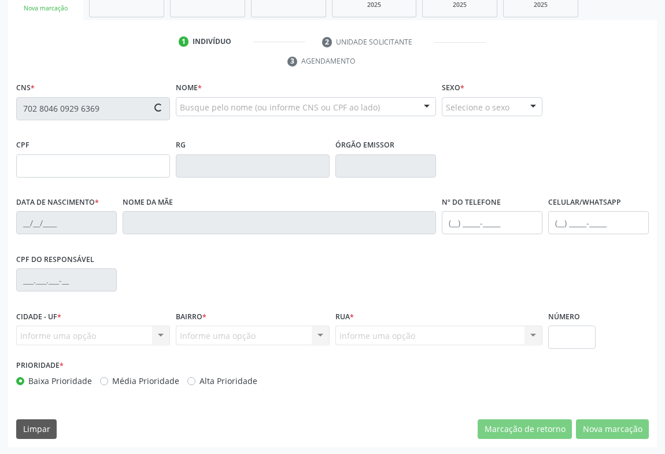
type input "30804891240"
type input "[DATE]"
type input "SN"
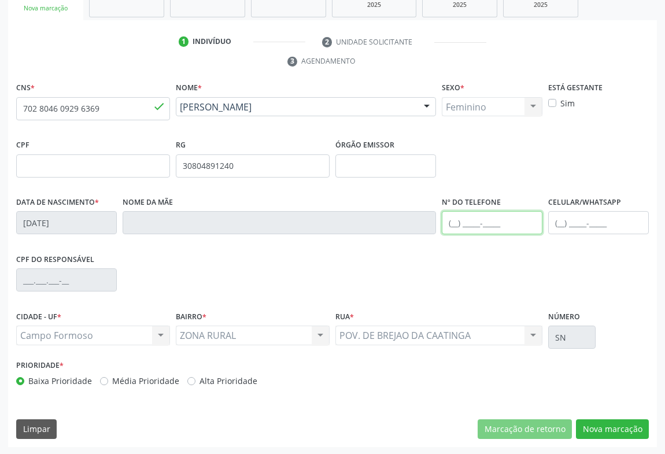
click at [473, 220] on input "text" at bounding box center [491, 222] width 101 height 23
type input "[PHONE_NUMBER]"
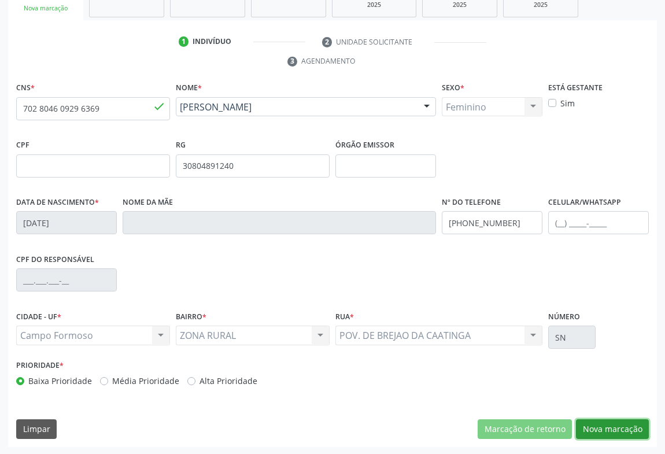
drag, startPoint x: 608, startPoint y: 421, endPoint x: 594, endPoint y: 407, distance: 19.6
click at [609, 420] on button "Nova marcação" at bounding box center [612, 429] width 73 height 20
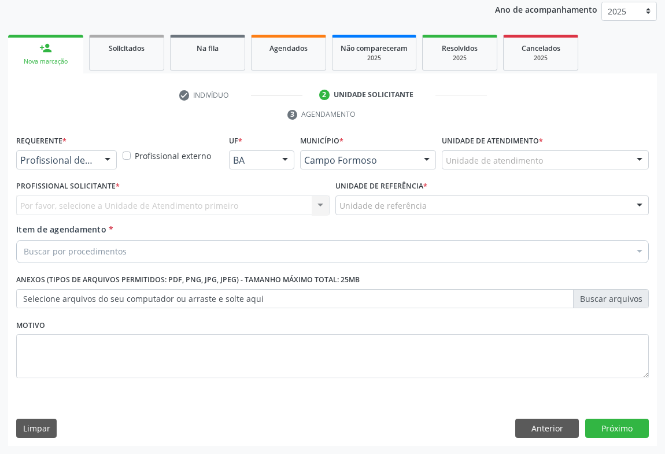
scroll to position [138, 0]
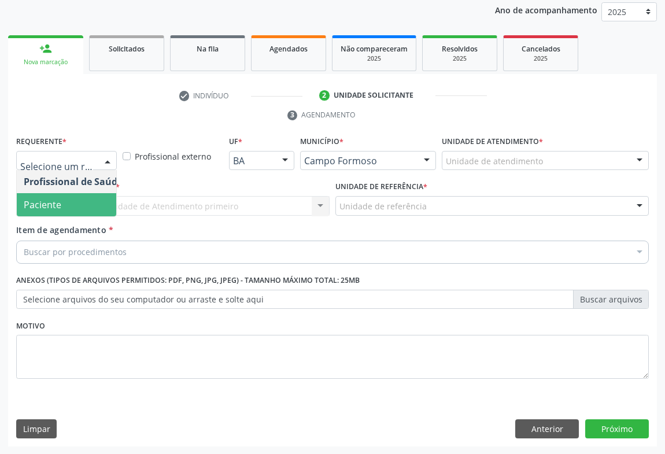
click at [81, 209] on span "Paciente" at bounding box center [73, 204] width 113 height 23
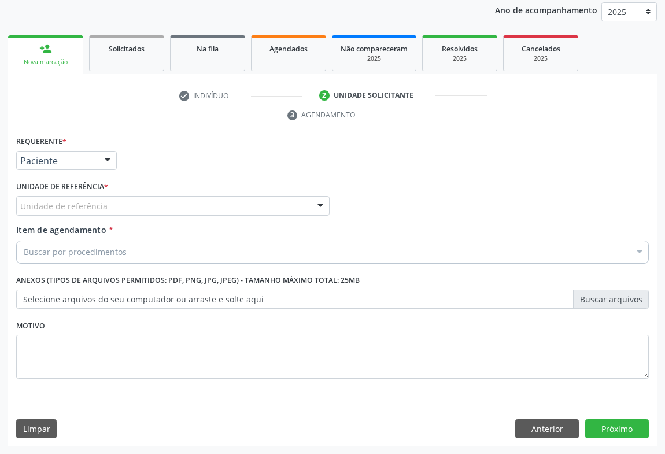
click at [161, 199] on div "Unidade de referência" at bounding box center [172, 206] width 313 height 20
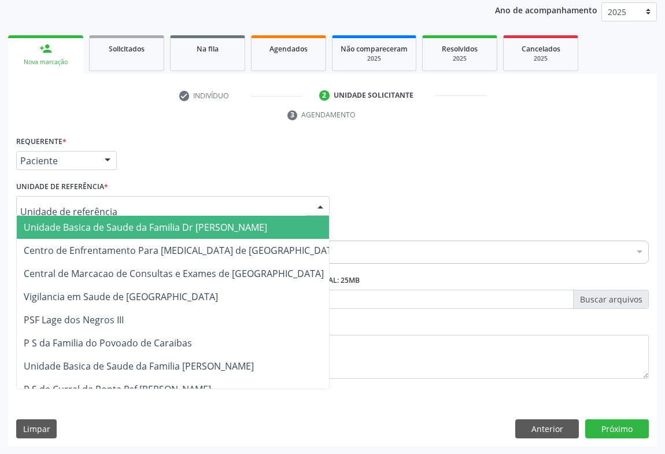
drag, startPoint x: 127, startPoint y: 225, endPoint x: 156, endPoint y: 236, distance: 31.1
click at [128, 224] on span "Unidade Basica de Saude da Familia Dr [PERSON_NAME]" at bounding box center [145, 227] width 243 height 13
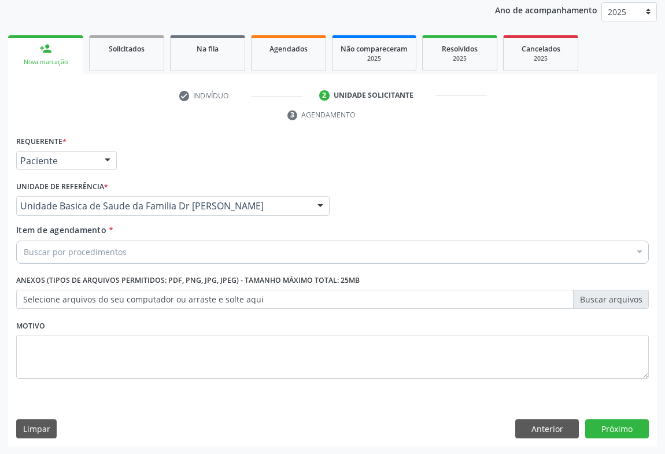
click at [132, 254] on div "Buscar por procedimentos" at bounding box center [332, 251] width 632 height 23
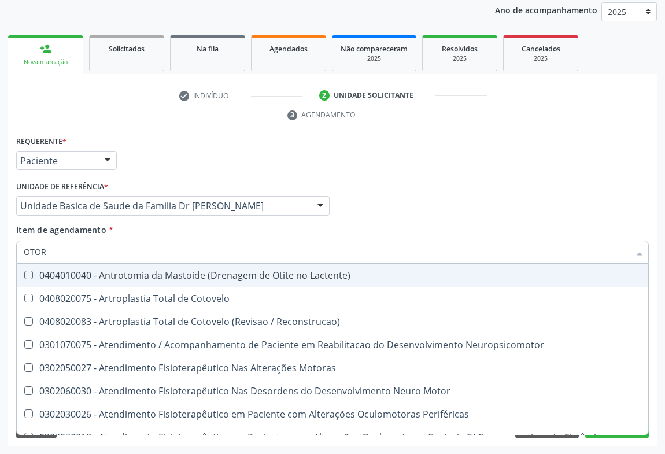
type input "OTORR"
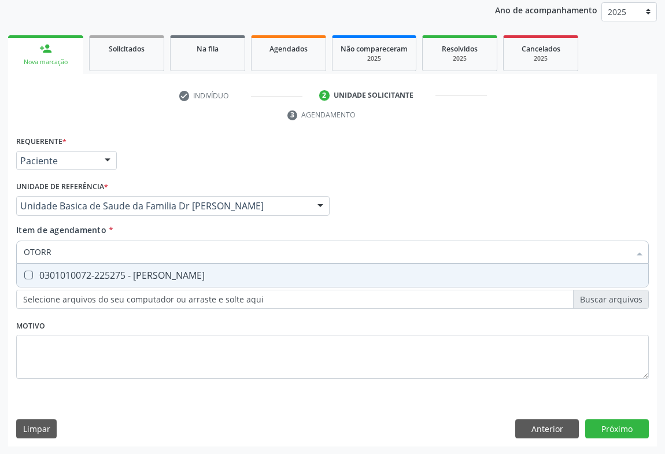
drag, startPoint x: 181, startPoint y: 268, endPoint x: 189, endPoint y: 268, distance: 7.5
click at [183, 270] on div "0301010072-225275 - [PERSON_NAME]" at bounding box center [332, 274] width 617 height 9
checkbox Otorrinolaringologista "true"
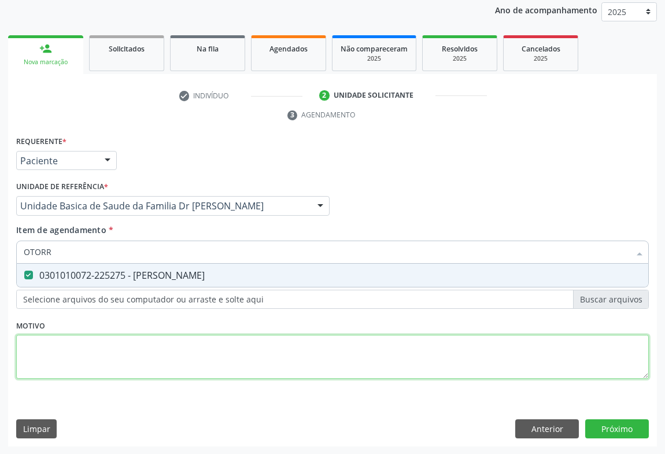
click at [263, 335] on div "Requerente * Paciente Profissional de Saúde Paciente Nenhum resultado encontrad…" at bounding box center [332, 264] width 632 height 262
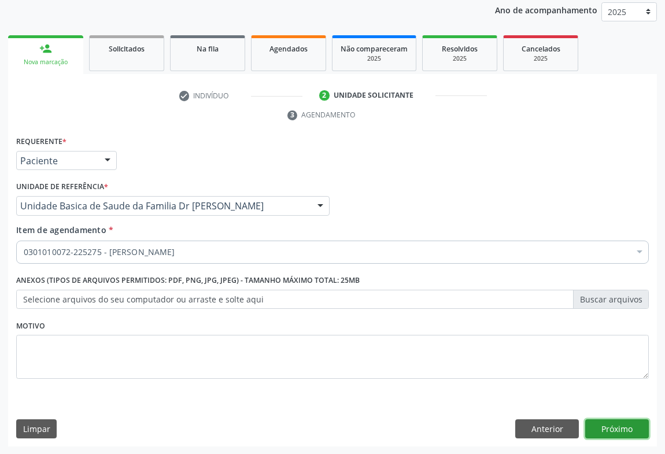
click at [627, 425] on button "Próximo" at bounding box center [617, 429] width 64 height 20
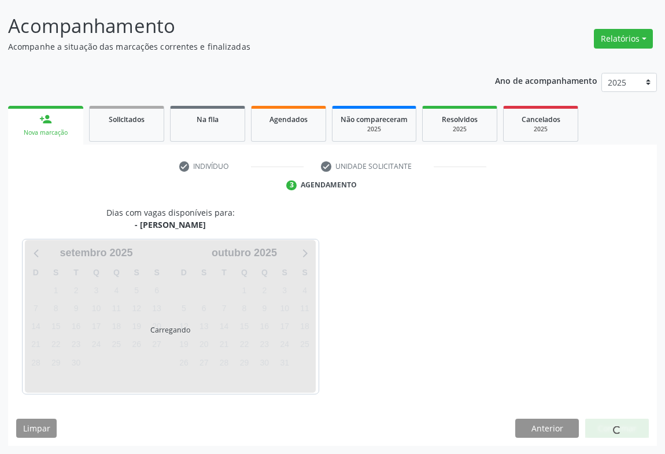
scroll to position [66, 0]
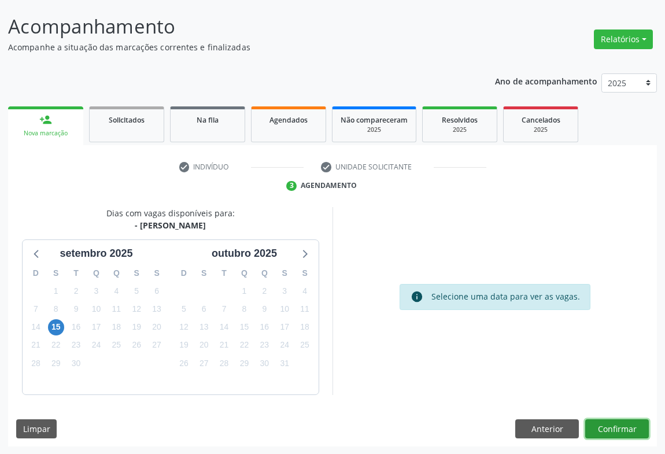
click at [622, 420] on button "Confirmar" at bounding box center [617, 429] width 64 height 20
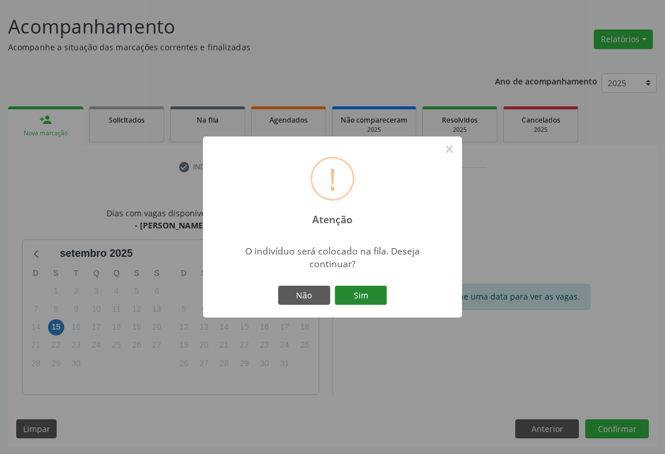
click at [361, 291] on button "Sim" at bounding box center [361, 295] width 52 height 20
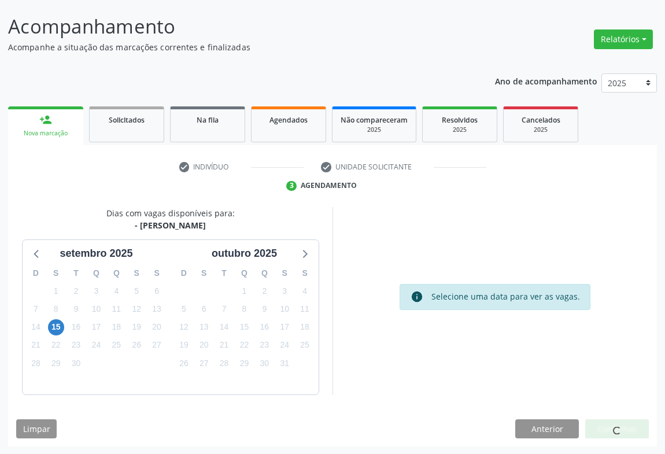
scroll to position [0, 0]
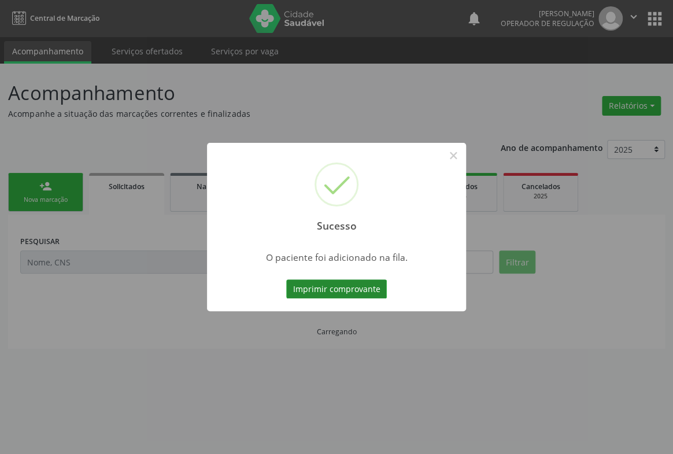
click at [354, 294] on button "Imprimir comprovante" at bounding box center [336, 289] width 101 height 20
